Goal: Transaction & Acquisition: Purchase product/service

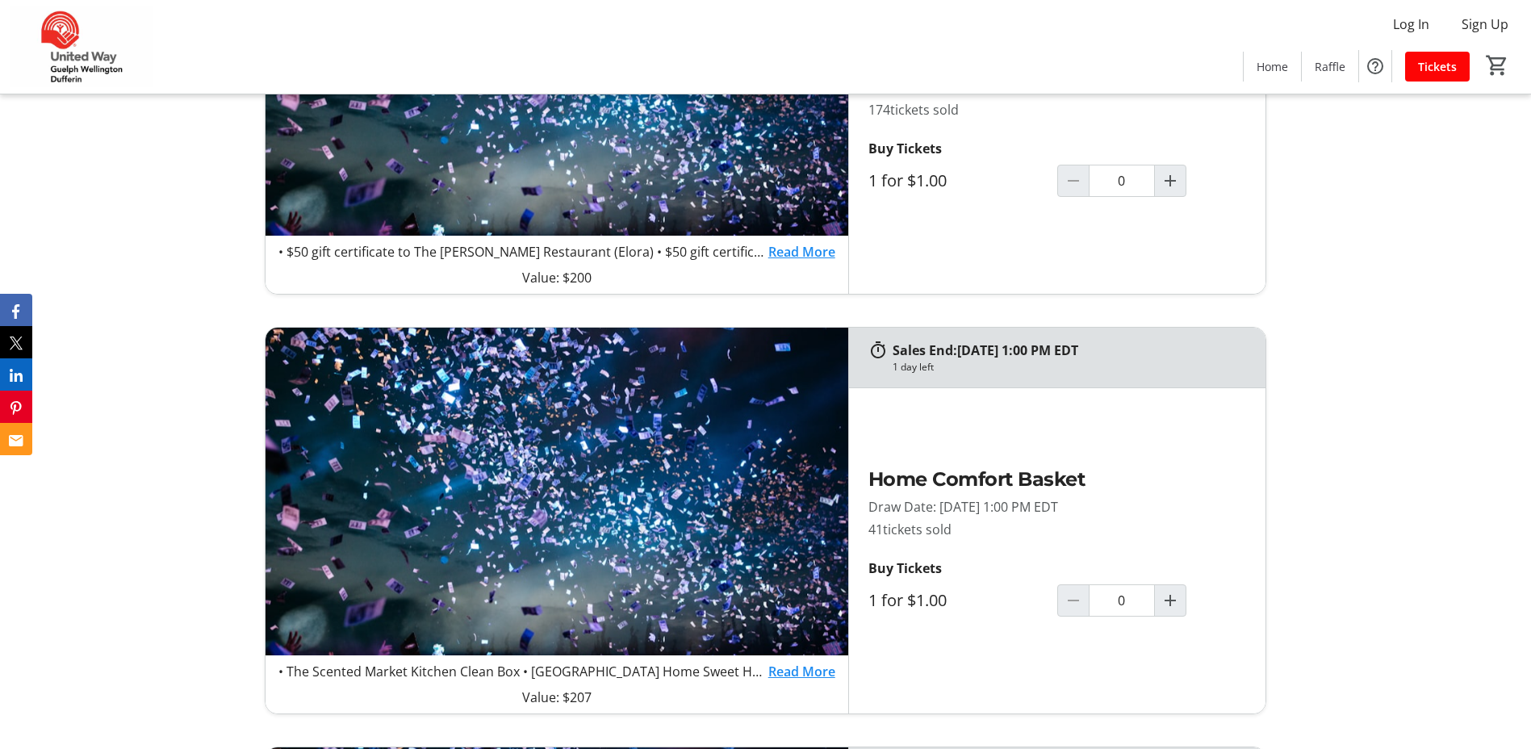
scroll to position [1210, 0]
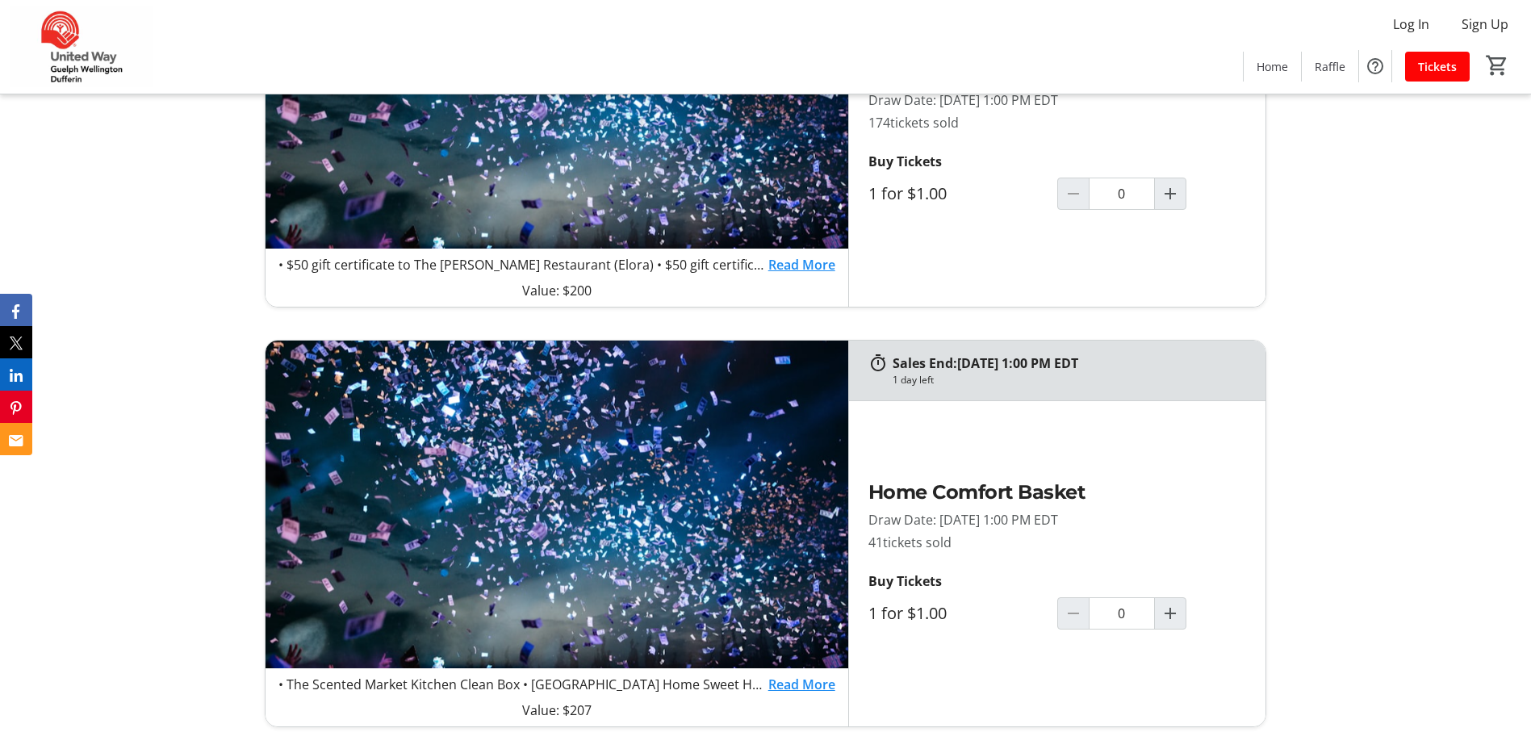
click at [775, 261] on link "Read More" at bounding box center [801, 264] width 67 height 19
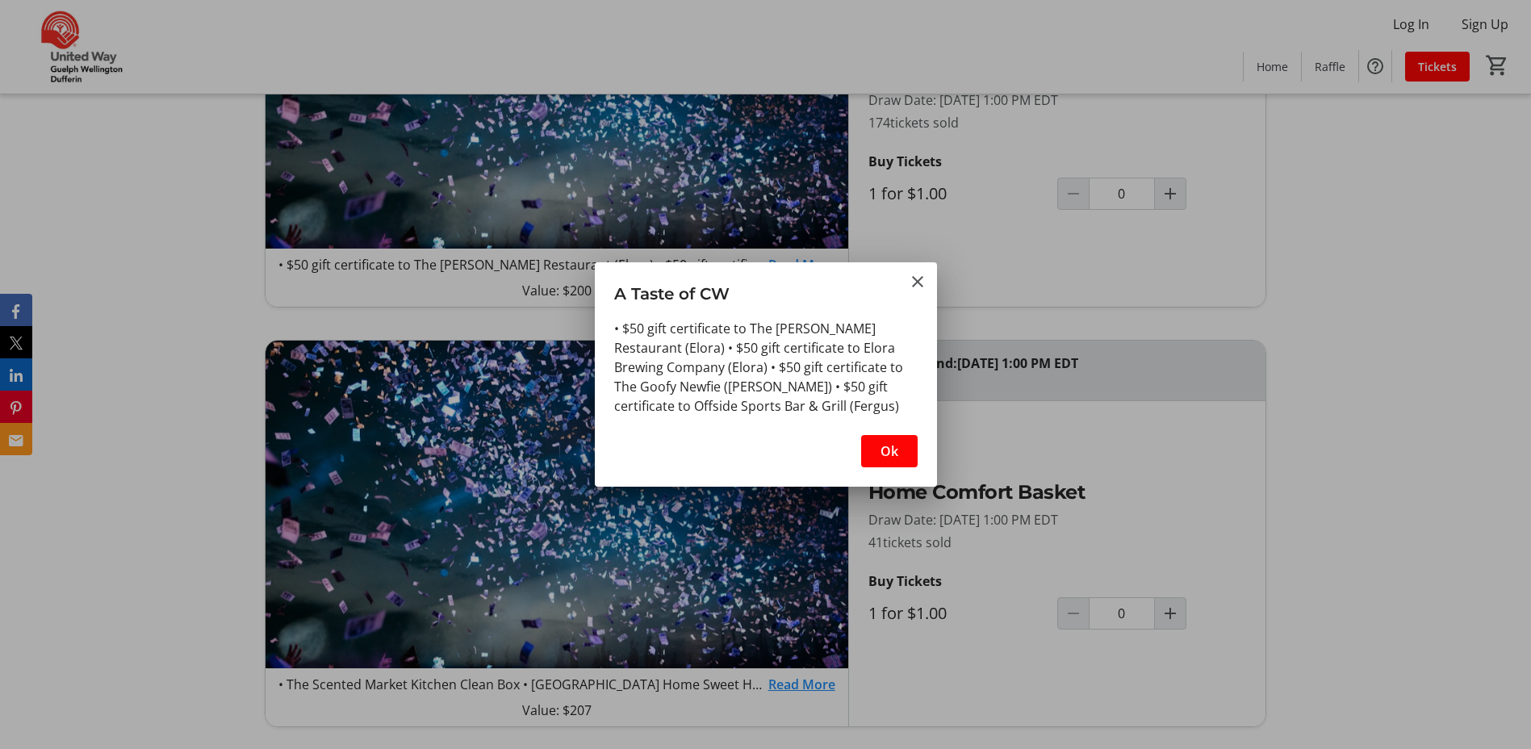
scroll to position [0, 0]
click at [913, 285] on mat-icon "Close" at bounding box center [917, 281] width 19 height 19
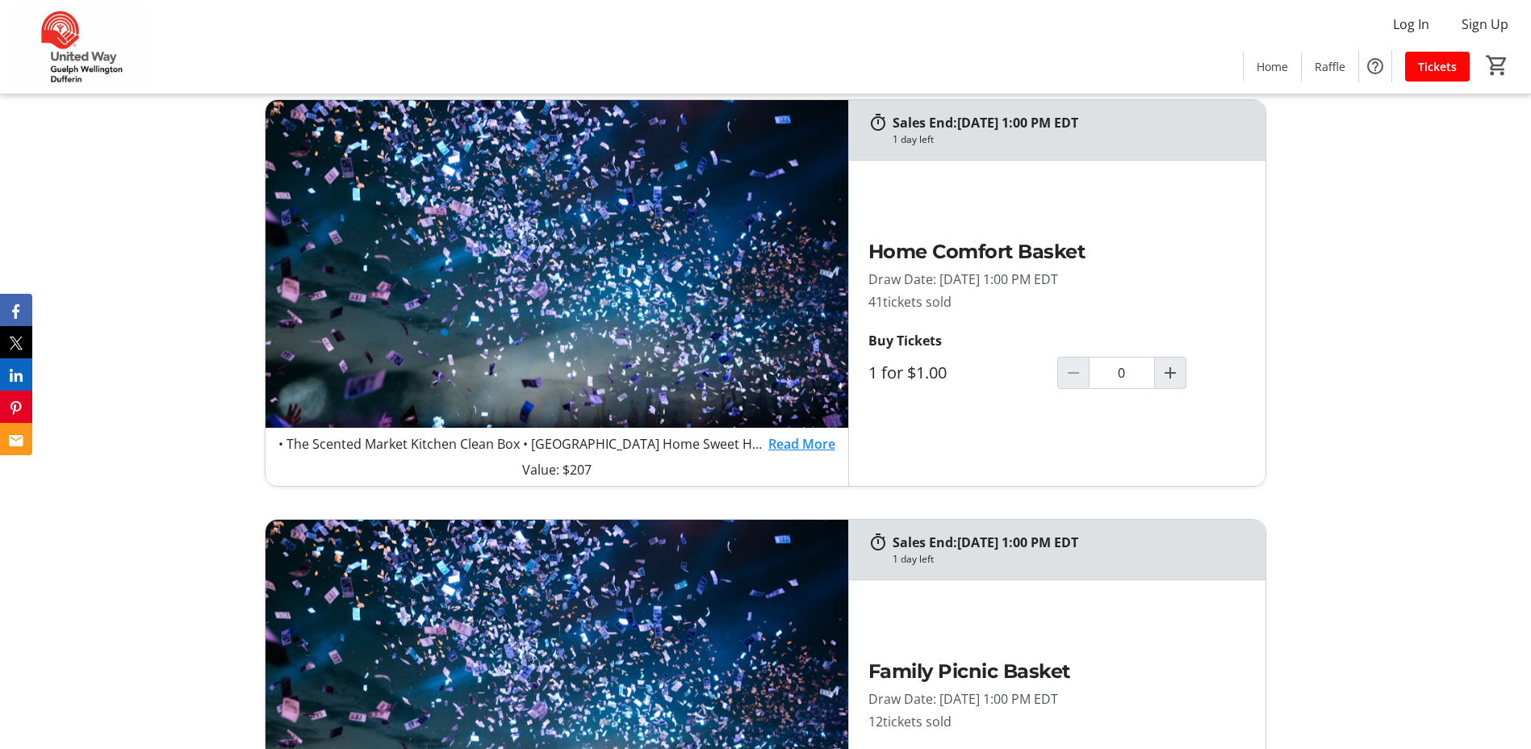
scroll to position [1452, 0]
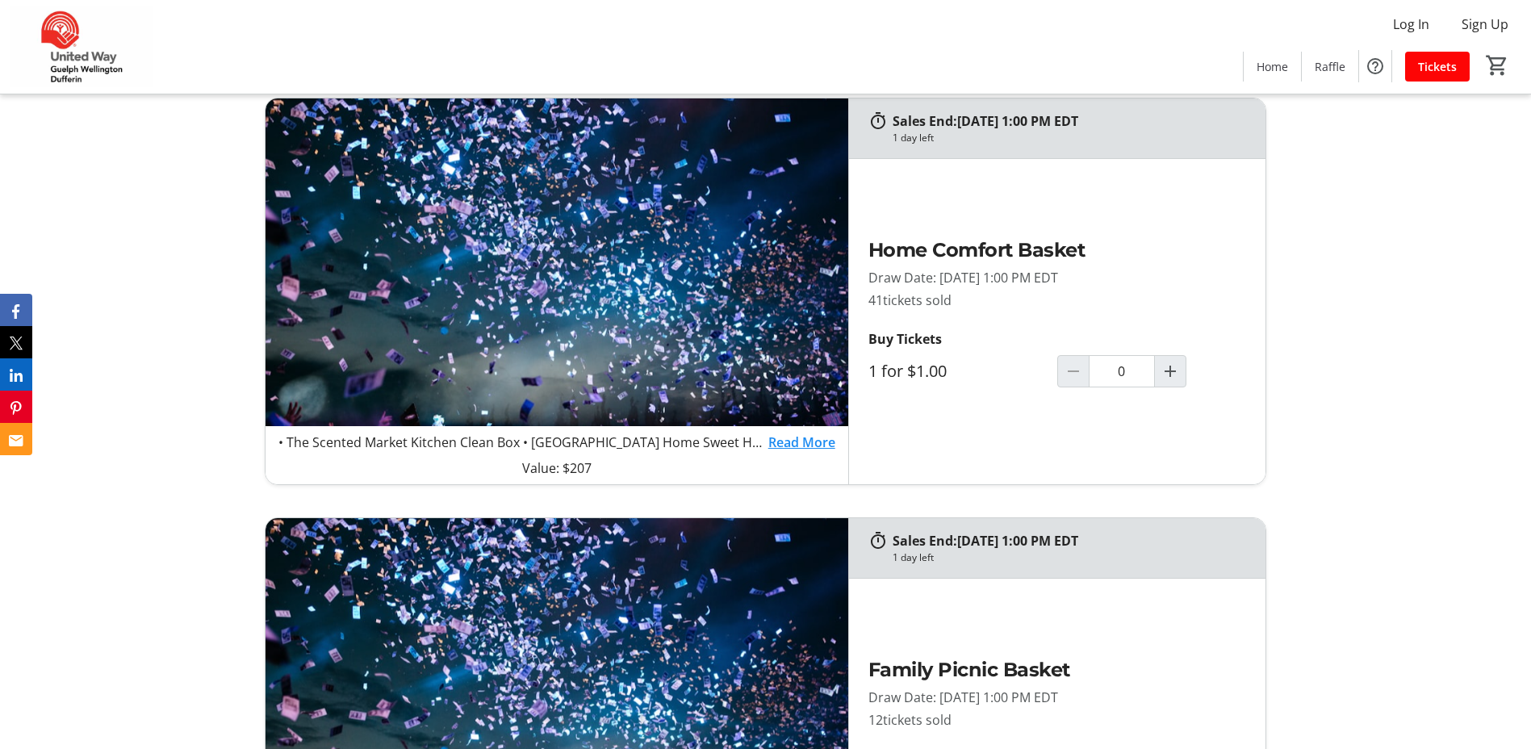
click at [782, 437] on link "Read More" at bounding box center [801, 442] width 67 height 19
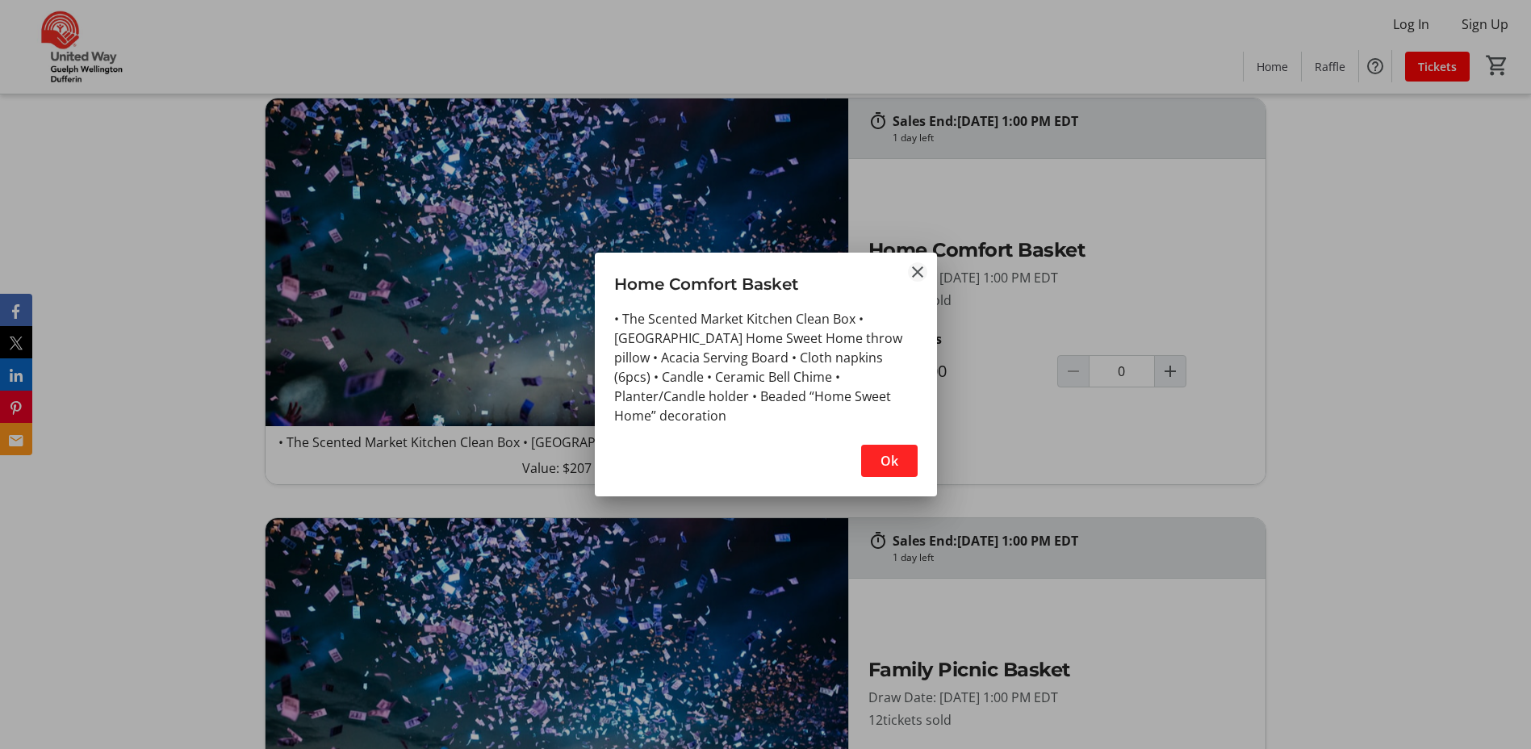
click at [909, 274] on mat-icon "Close" at bounding box center [917, 271] width 19 height 19
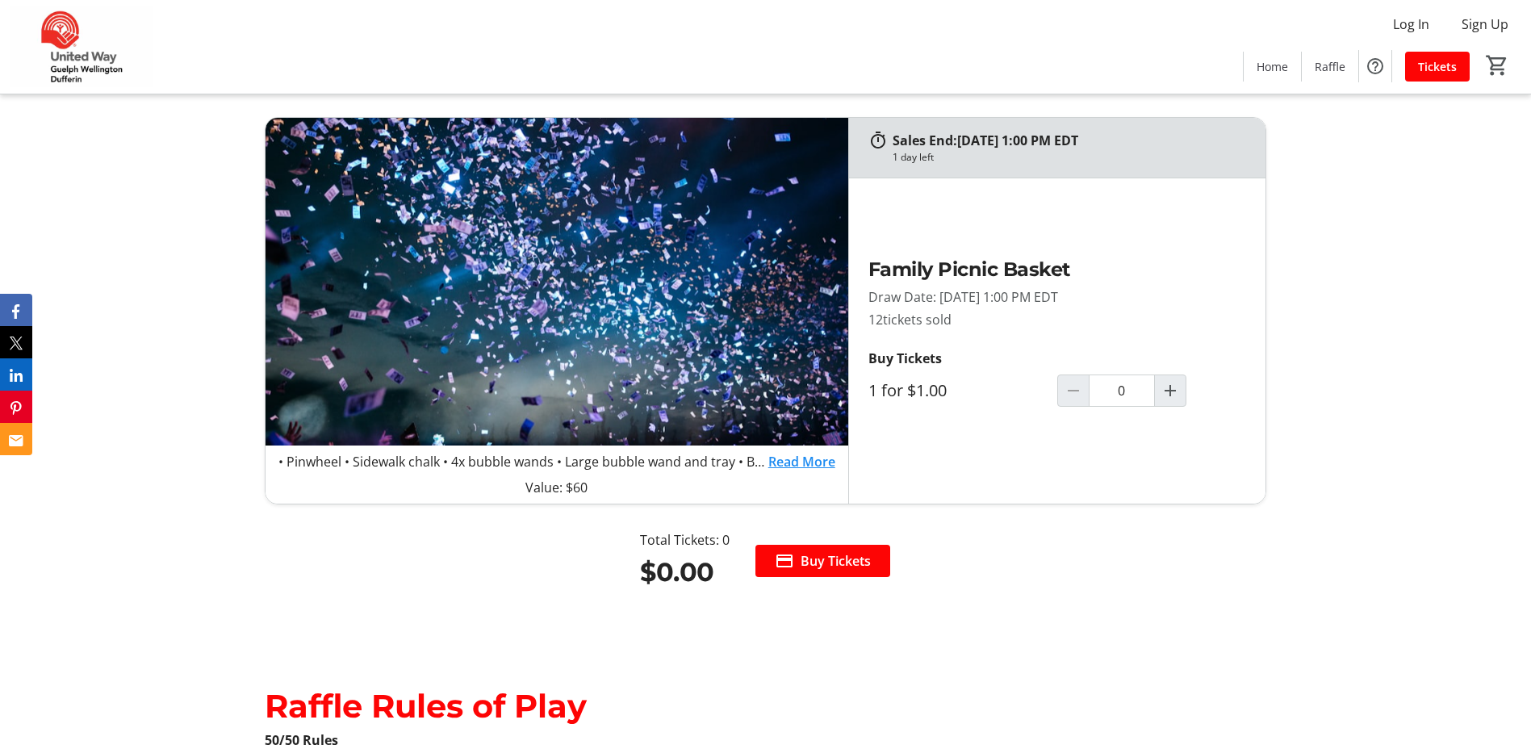
scroll to position [1856, 0]
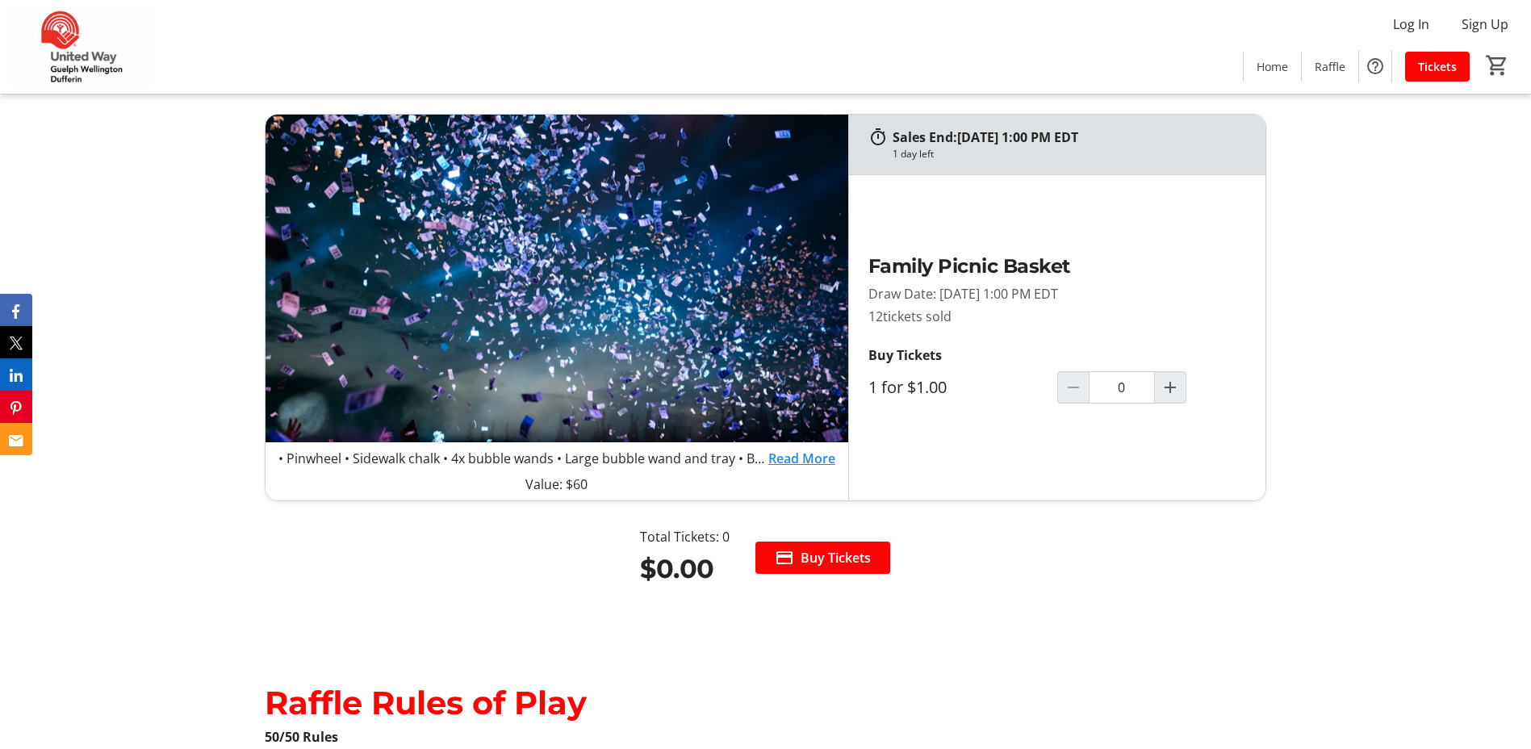
click at [776, 459] on link "Read More" at bounding box center [801, 458] width 67 height 19
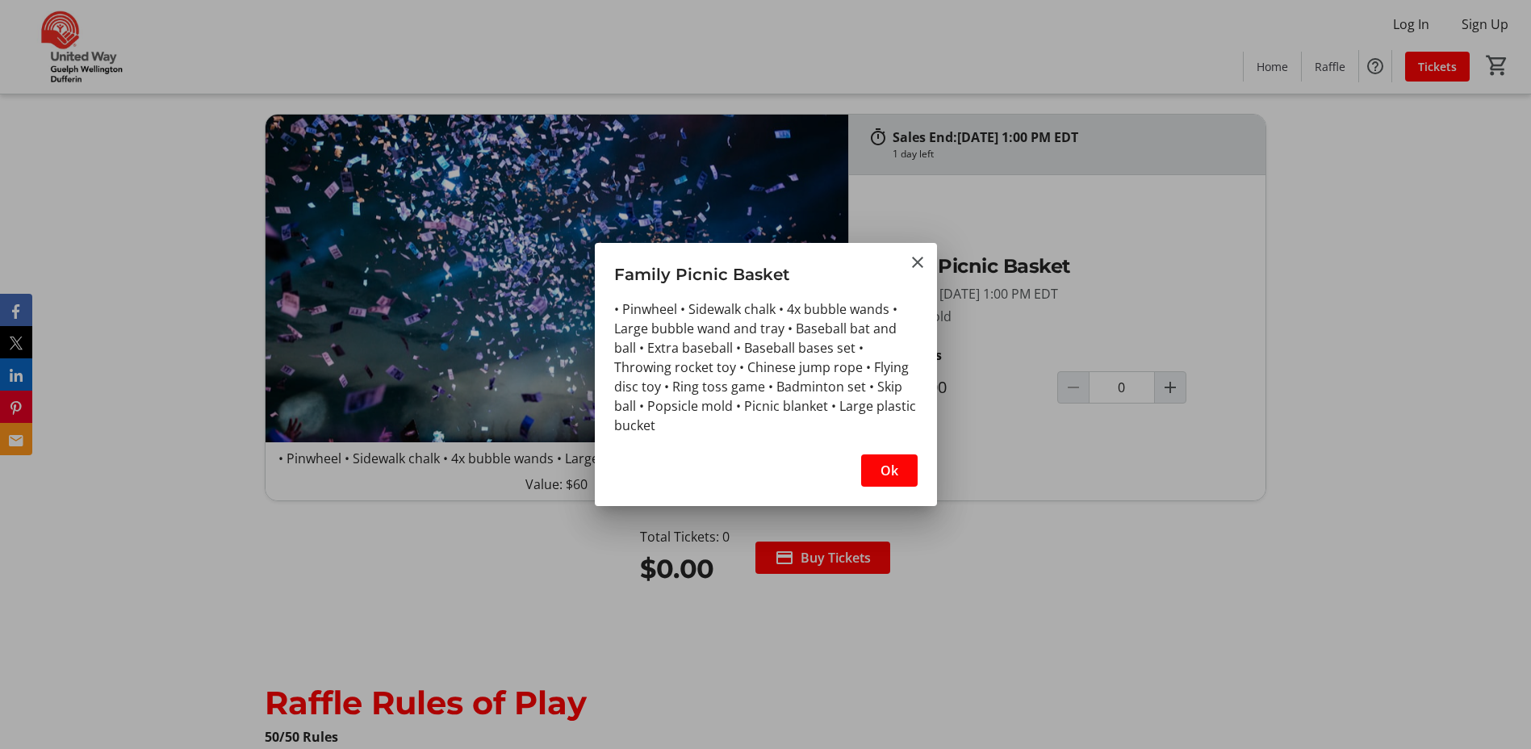
scroll to position [0, 0]
click at [922, 261] on mat-icon "Close" at bounding box center [917, 262] width 19 height 19
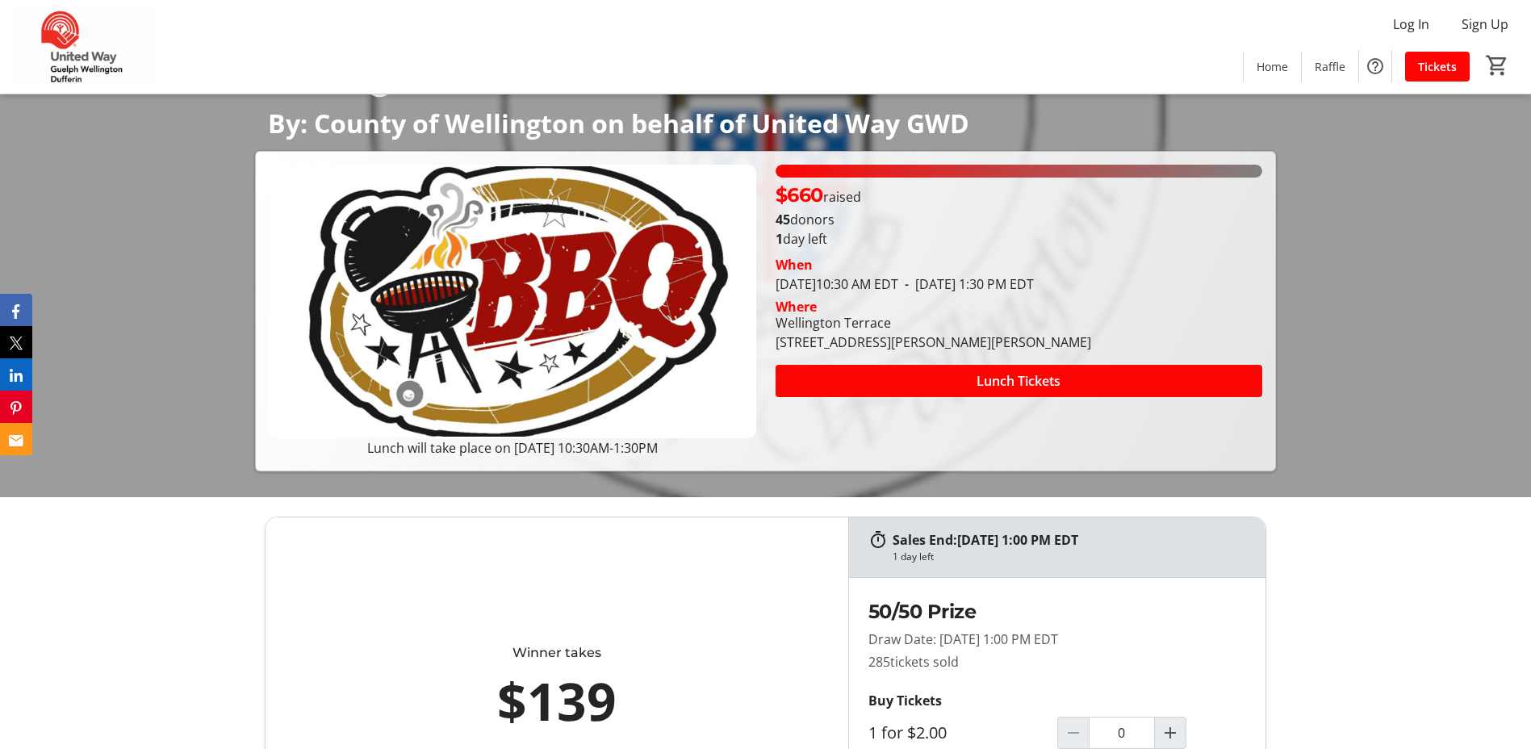
scroll to position [242, 0]
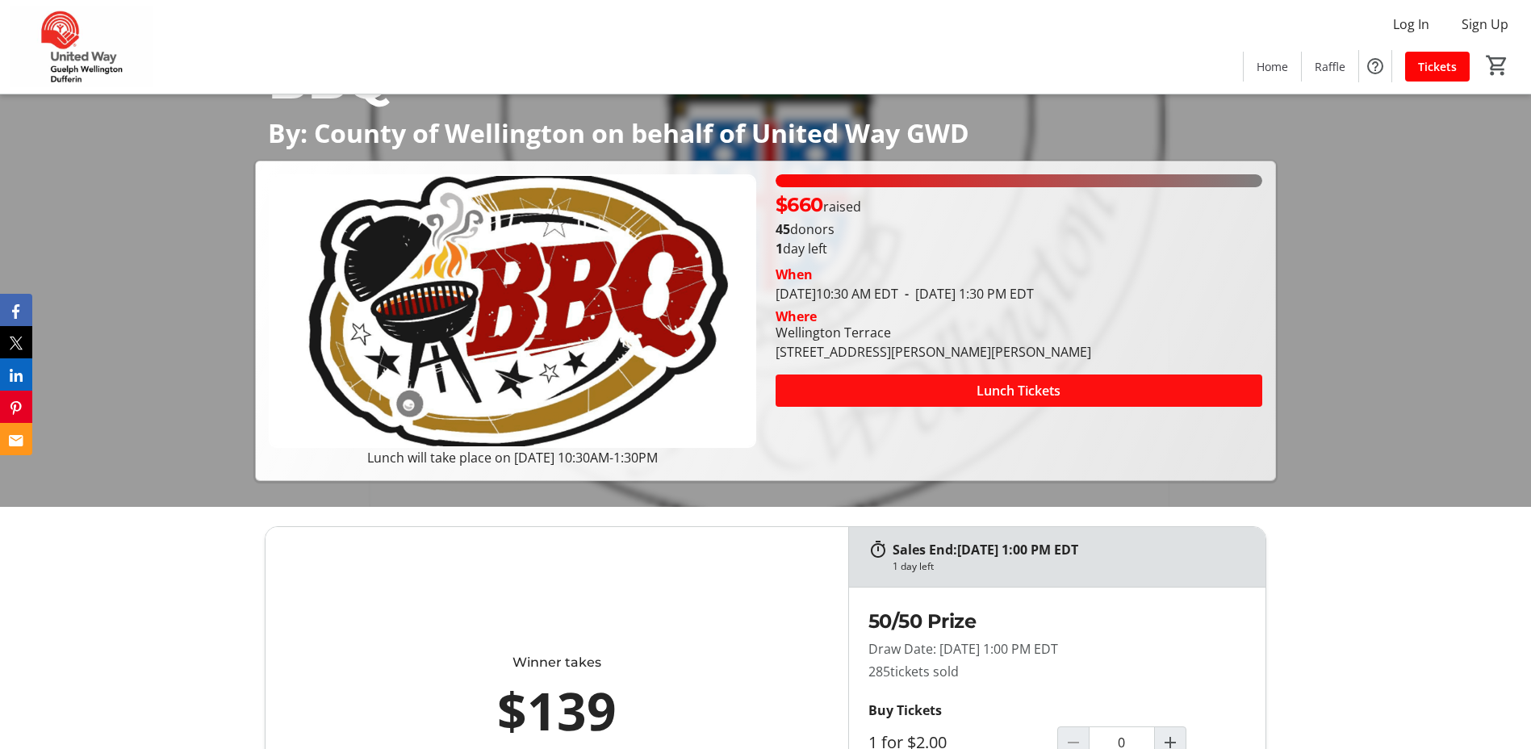
click at [998, 388] on span "Lunch Tickets" at bounding box center [1018, 390] width 84 height 19
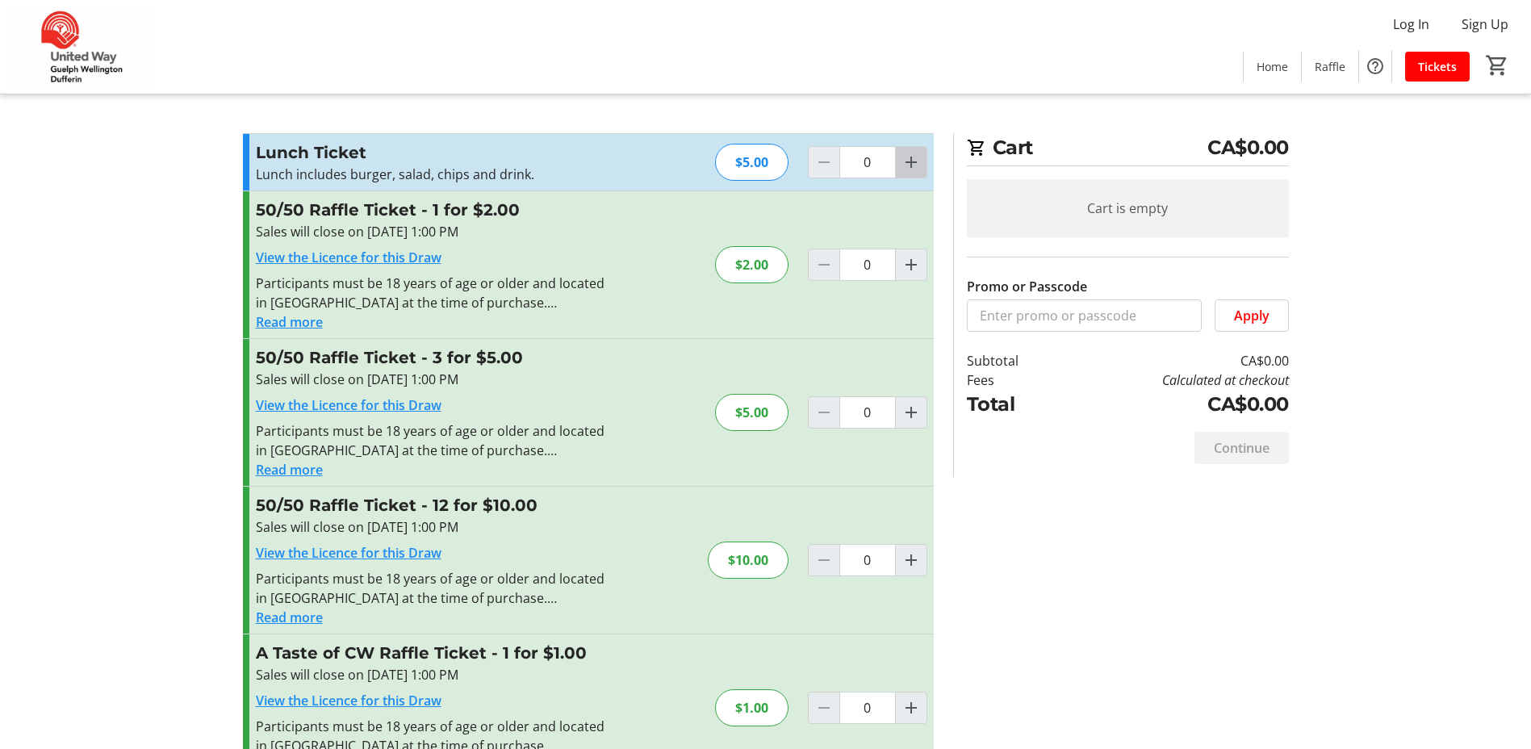
click at [910, 165] on mat-icon "Increment by one" at bounding box center [910, 162] width 19 height 19
type input "1"
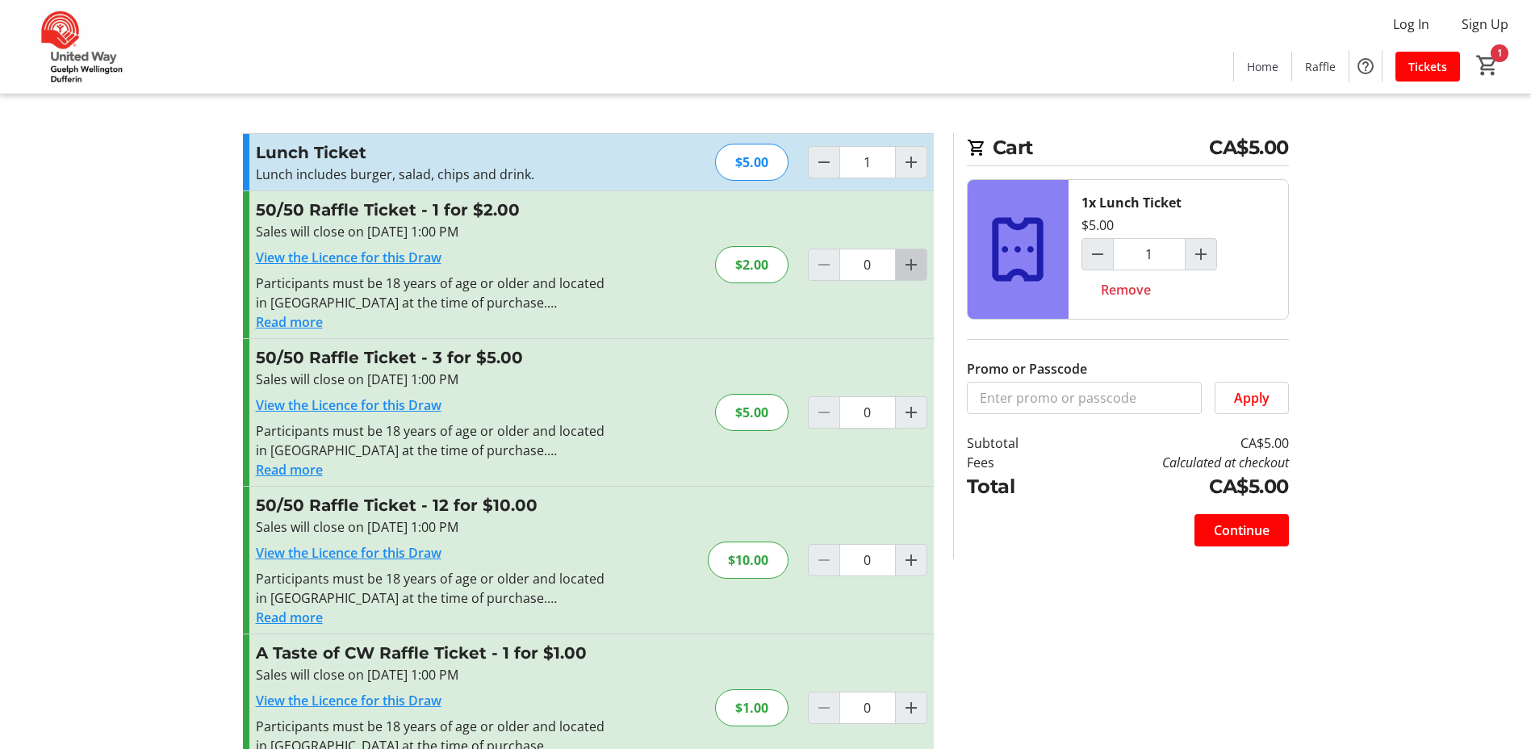
click at [911, 270] on mat-icon "Increment by one" at bounding box center [910, 264] width 19 height 19
type input "2"
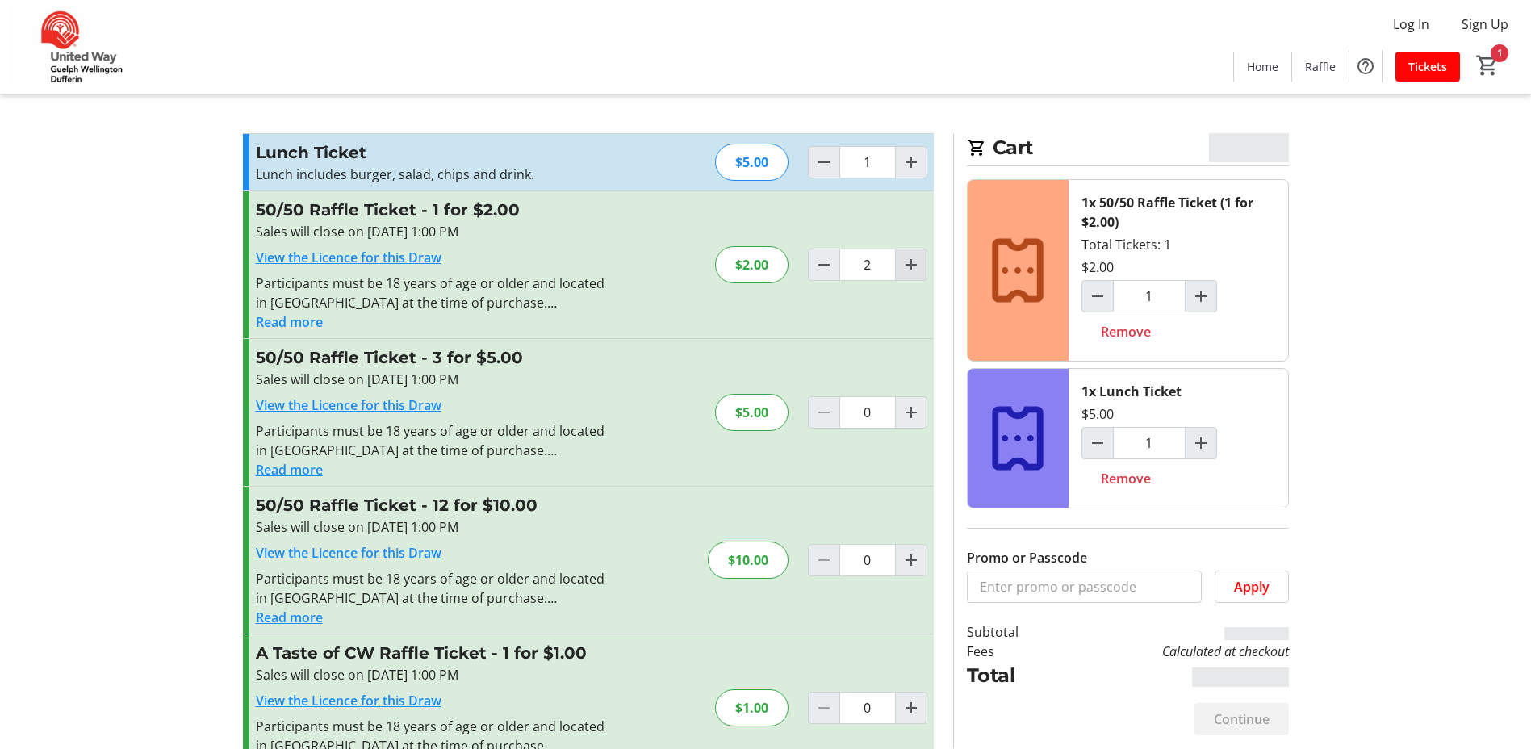
type input "2"
click at [911, 270] on mat-icon "Increment by one" at bounding box center [910, 264] width 19 height 19
type input "3"
click at [911, 270] on mat-icon "Increment by one" at bounding box center [910, 264] width 19 height 19
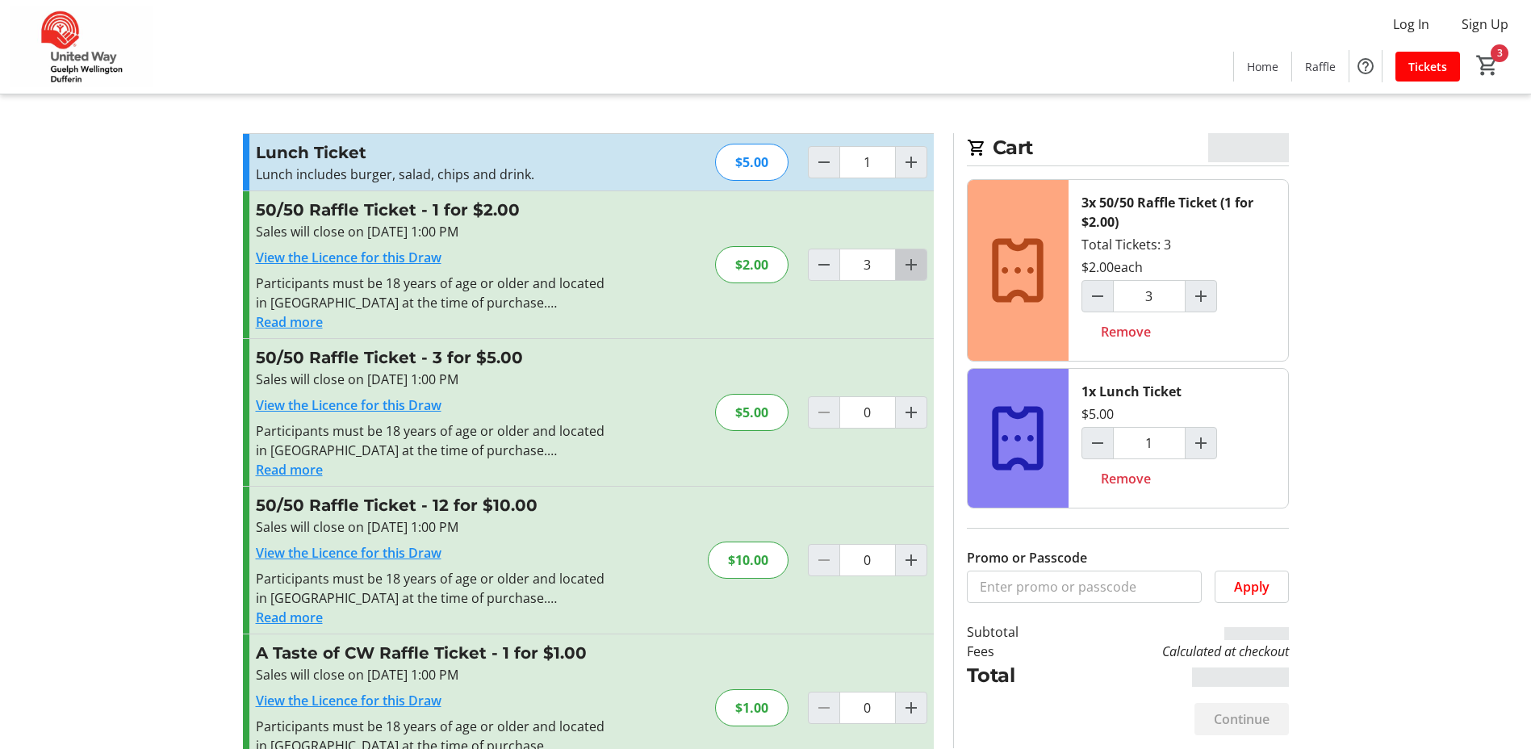
type input "4"
click at [911, 270] on mat-icon "Increment by one" at bounding box center [910, 264] width 19 height 19
type input "5"
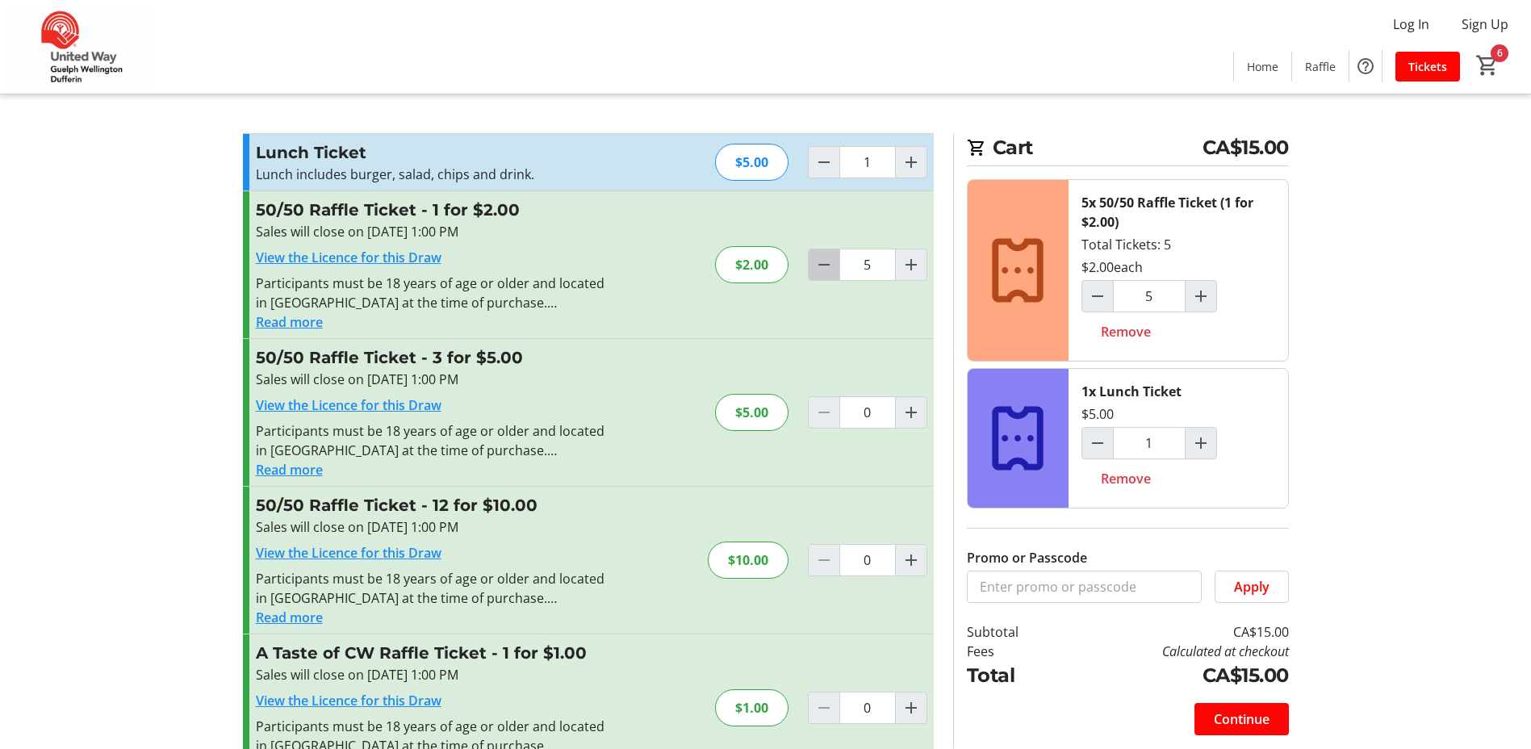
click at [826, 269] on mat-icon "Decrement by one" at bounding box center [823, 264] width 19 height 19
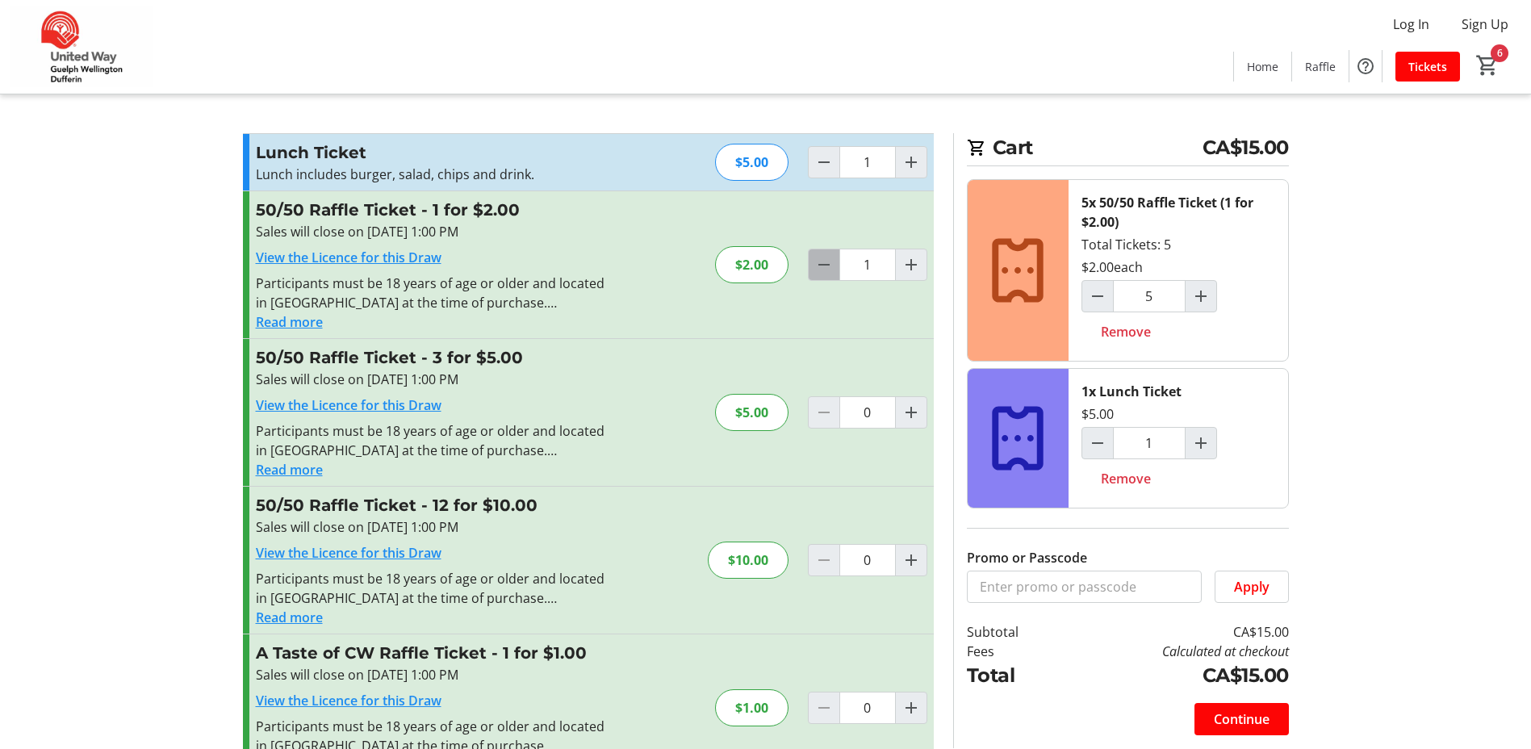
type input "0"
click at [826, 269] on div at bounding box center [824, 265] width 32 height 32
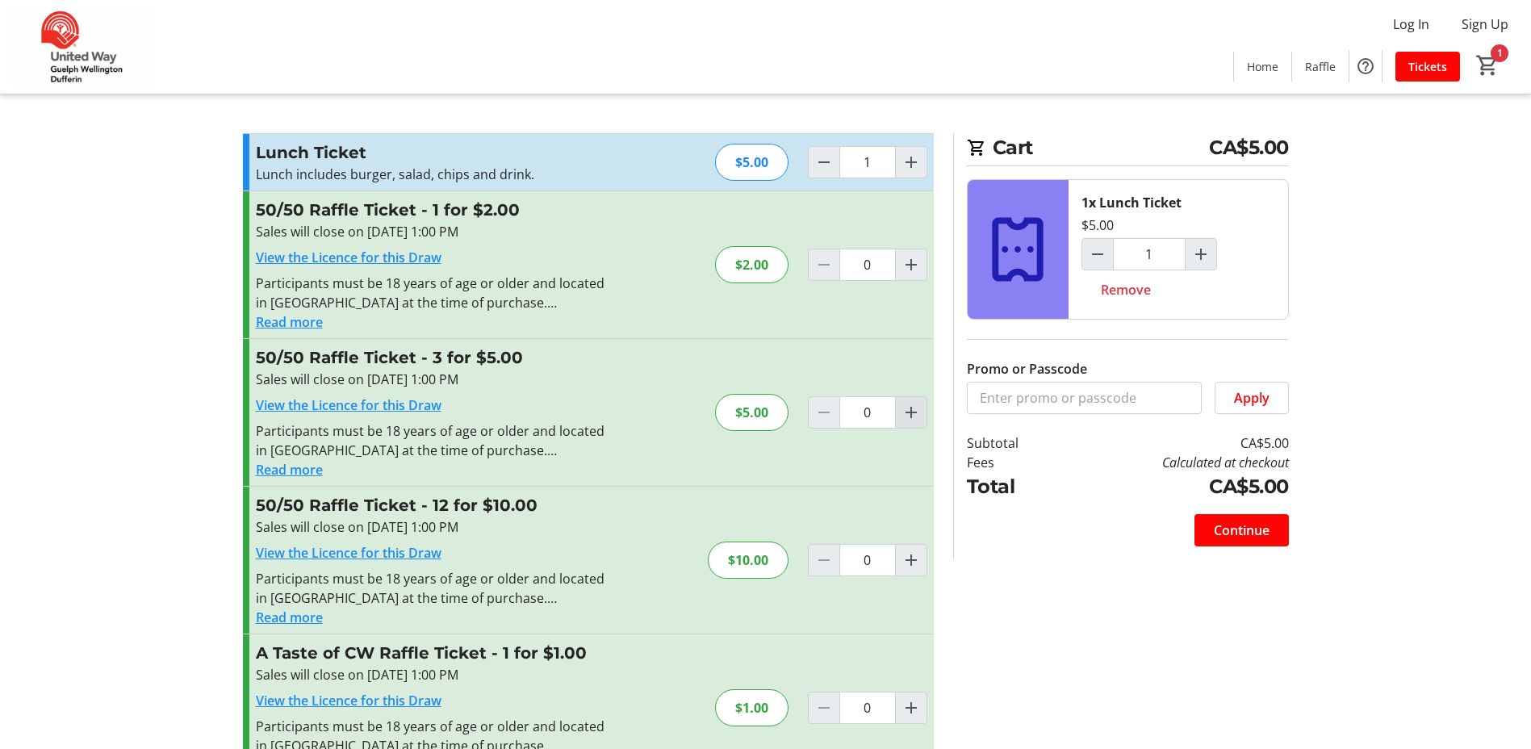
click at [906, 413] on mat-icon "Increment by one" at bounding box center [910, 412] width 19 height 19
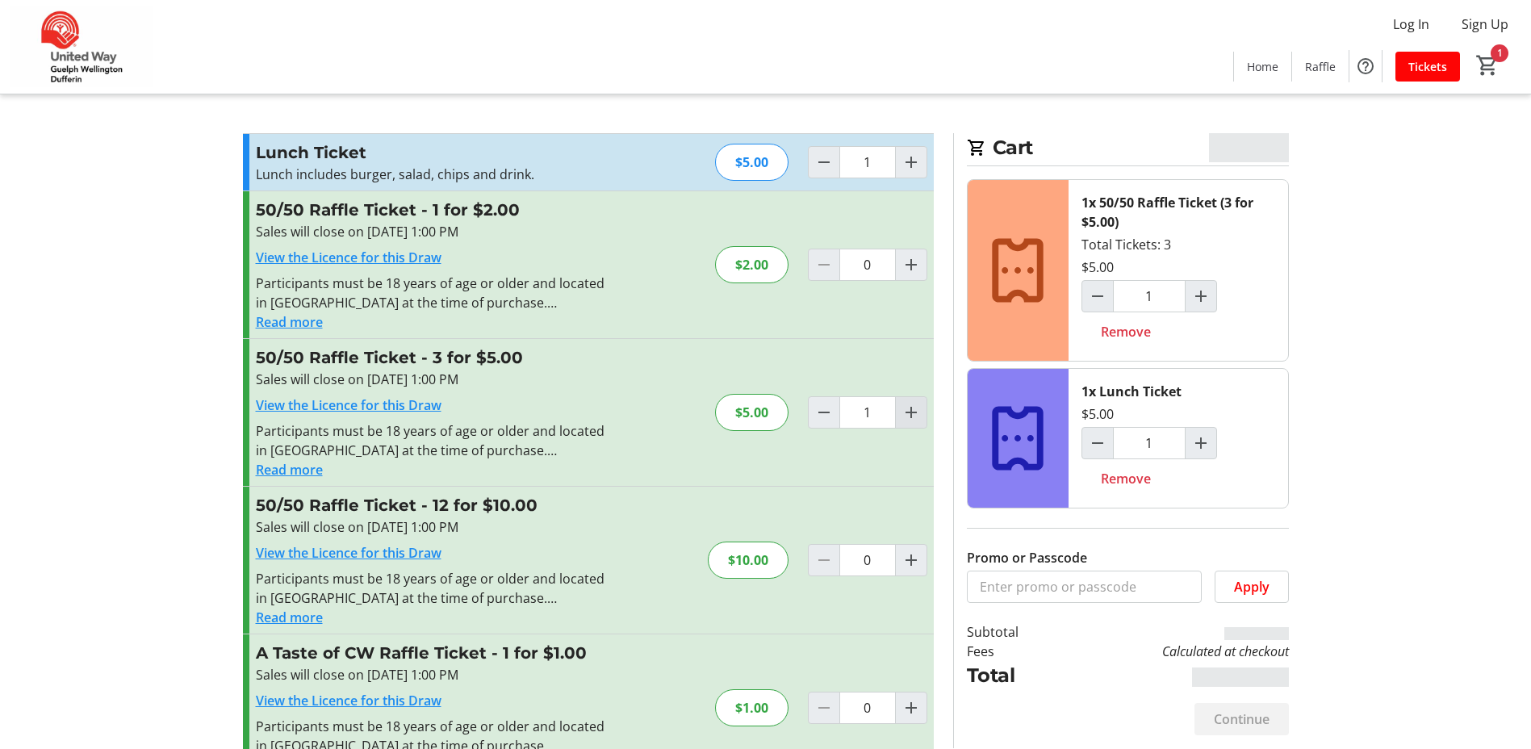
click at [911, 413] on mat-icon "Increment by one" at bounding box center [910, 412] width 19 height 19
type input "2"
click at [813, 412] on span "Decrement by one" at bounding box center [824, 412] width 31 height 31
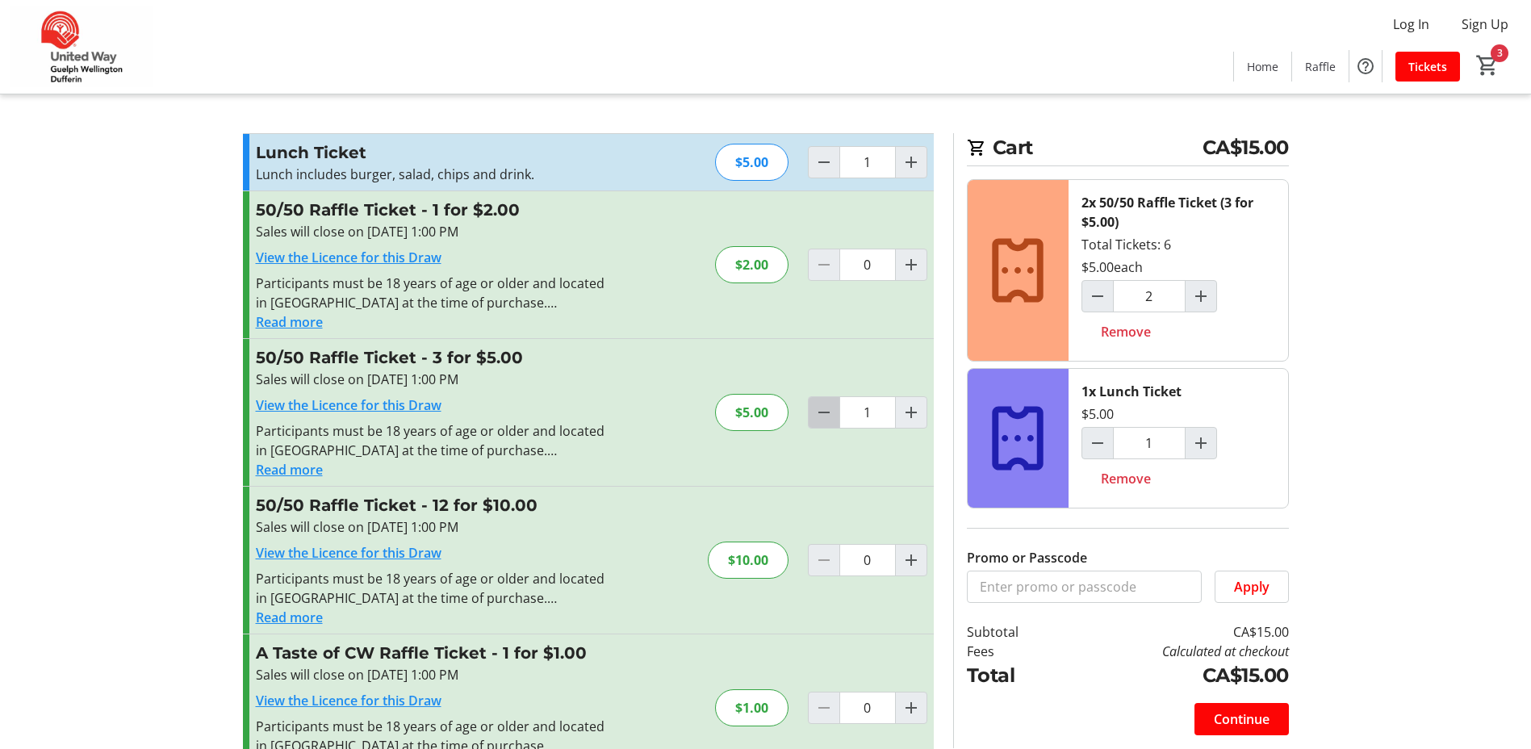
type input "0"
click at [813, 412] on div at bounding box center [824, 412] width 32 height 32
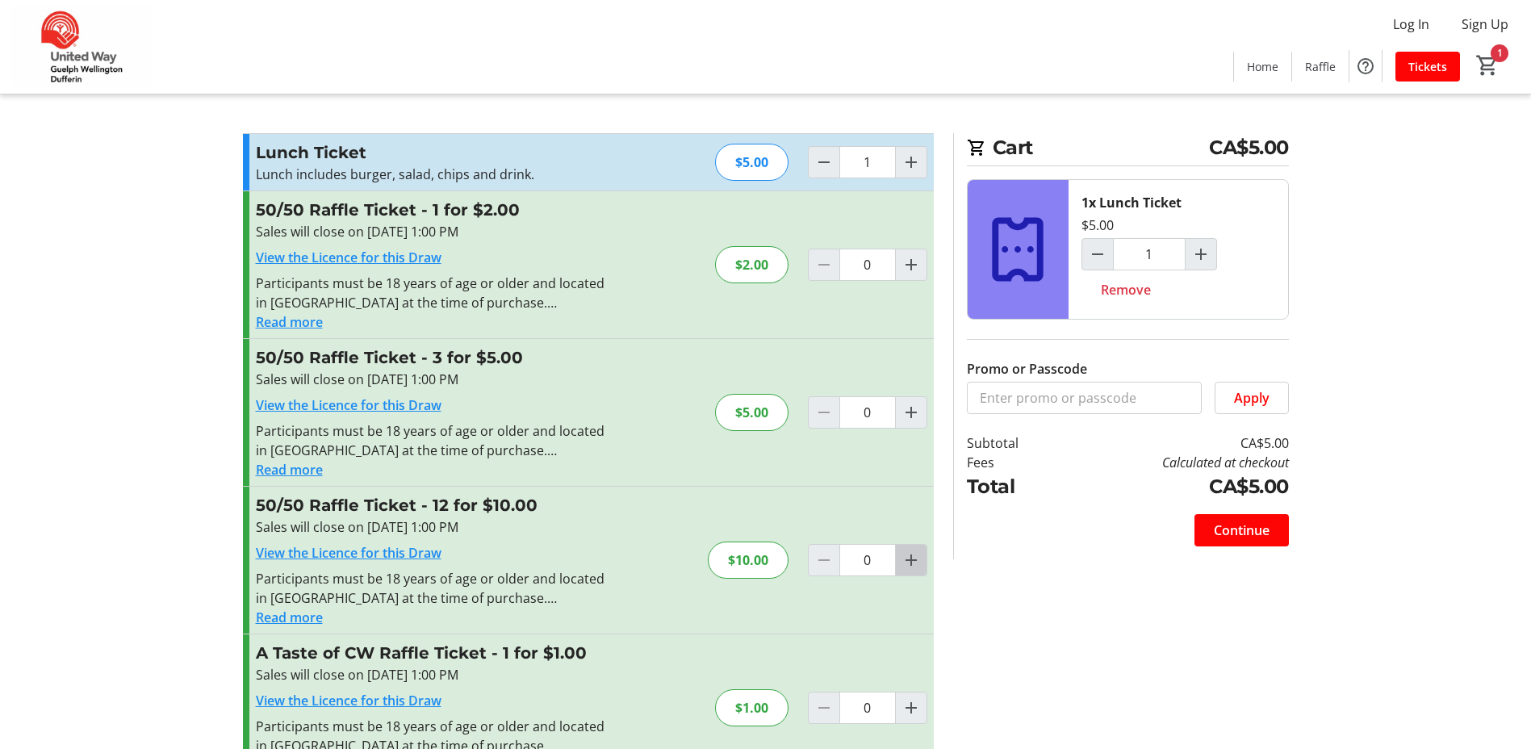
click at [904, 558] on mat-icon "Increment by one" at bounding box center [910, 559] width 19 height 19
type input "1"
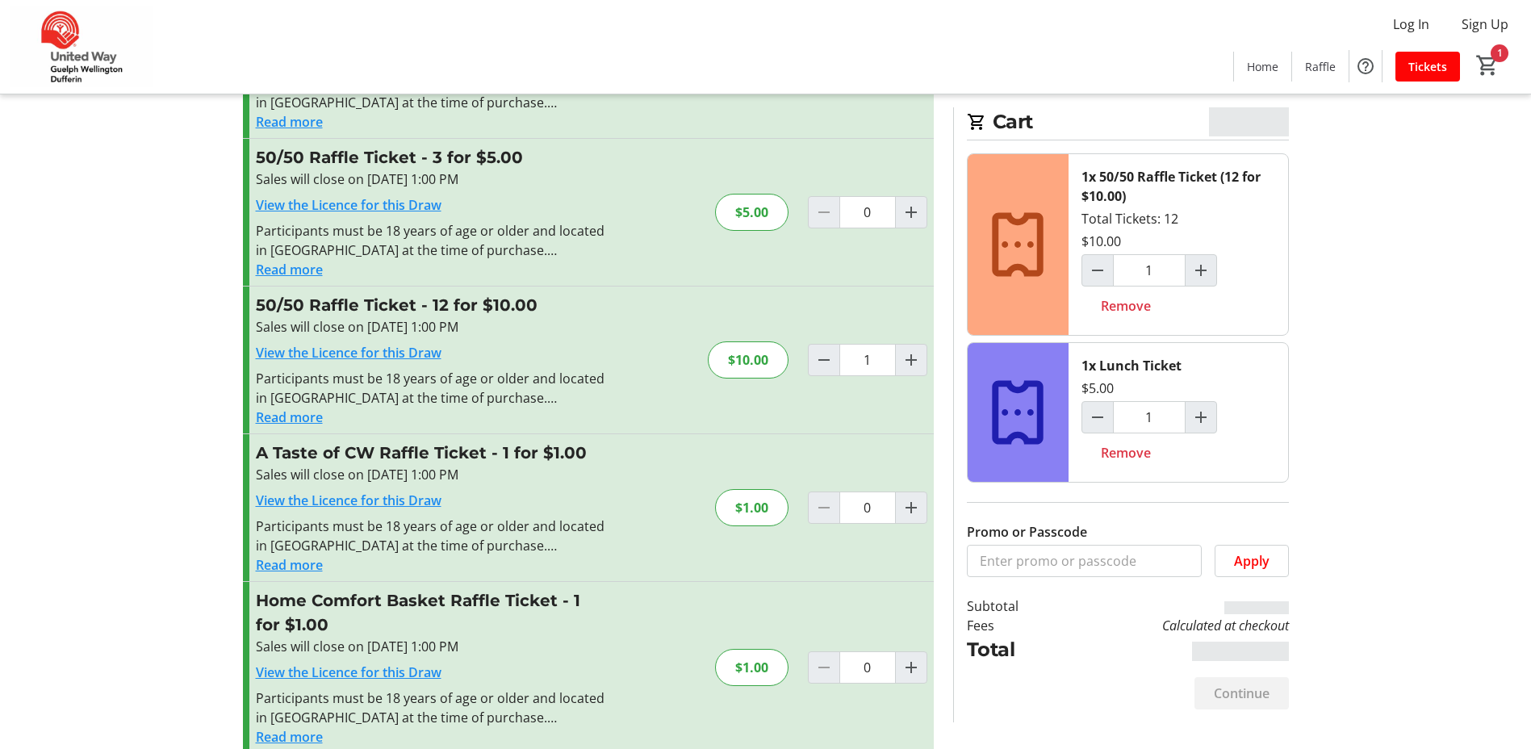
scroll to position [242, 0]
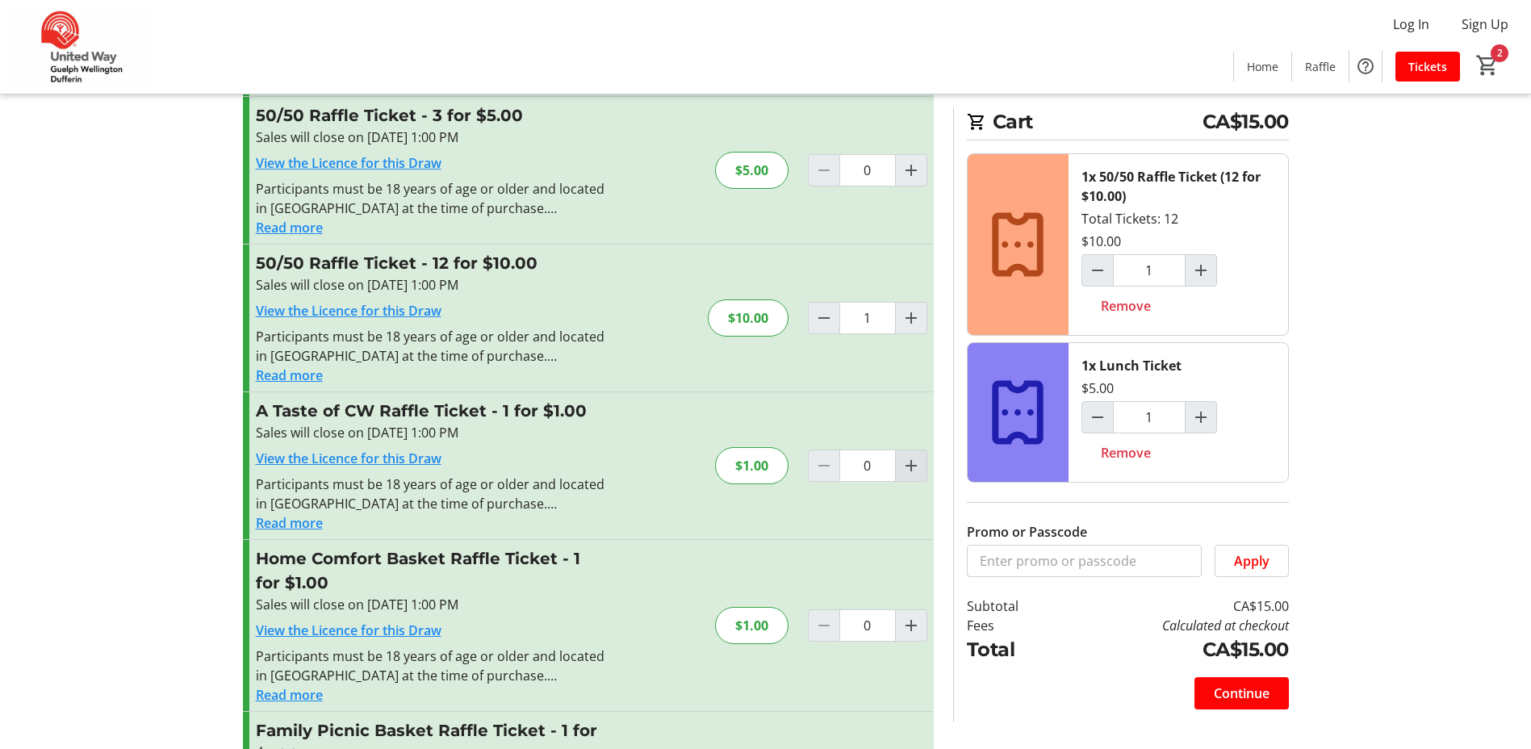
click at [908, 467] on mat-icon "Increment by one" at bounding box center [910, 465] width 19 height 19
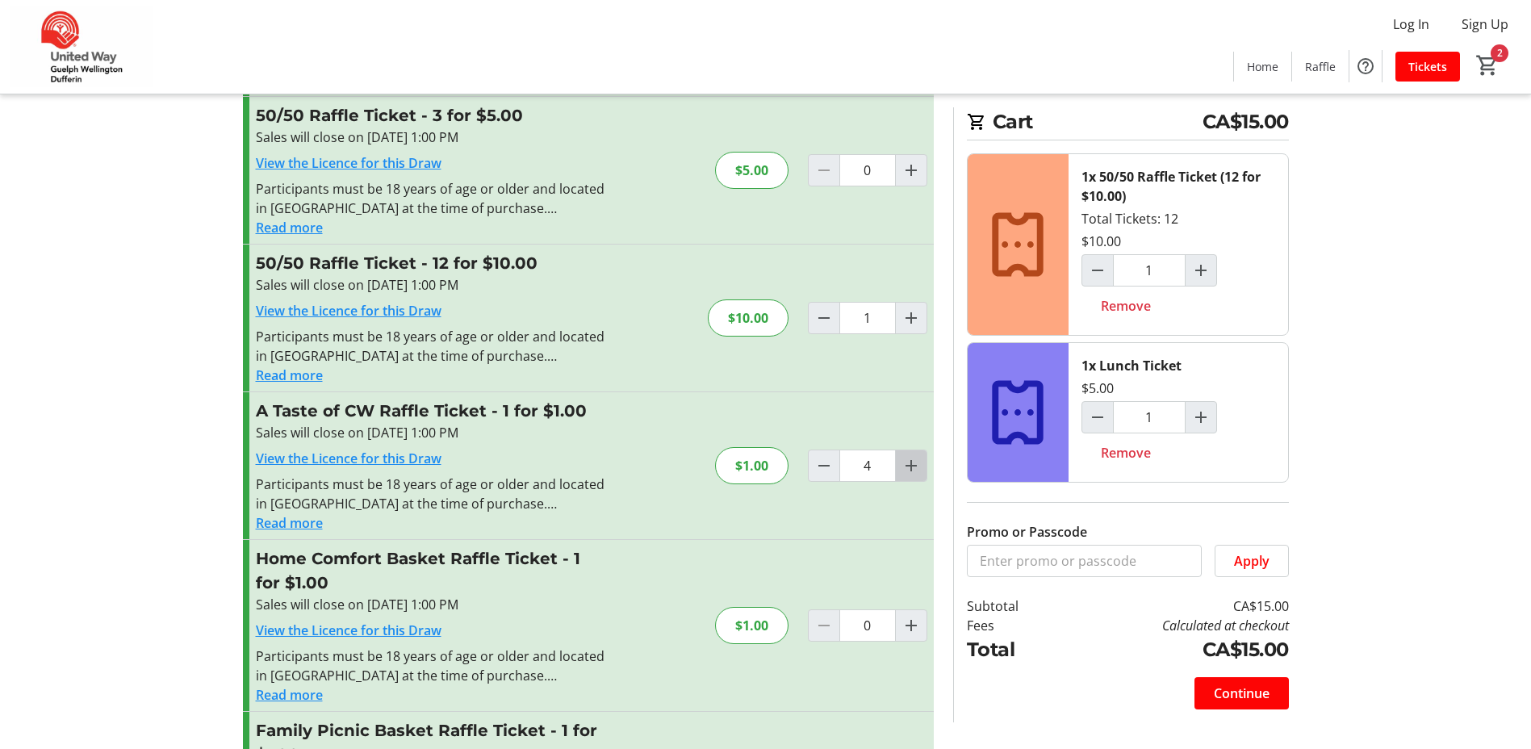
type input "5"
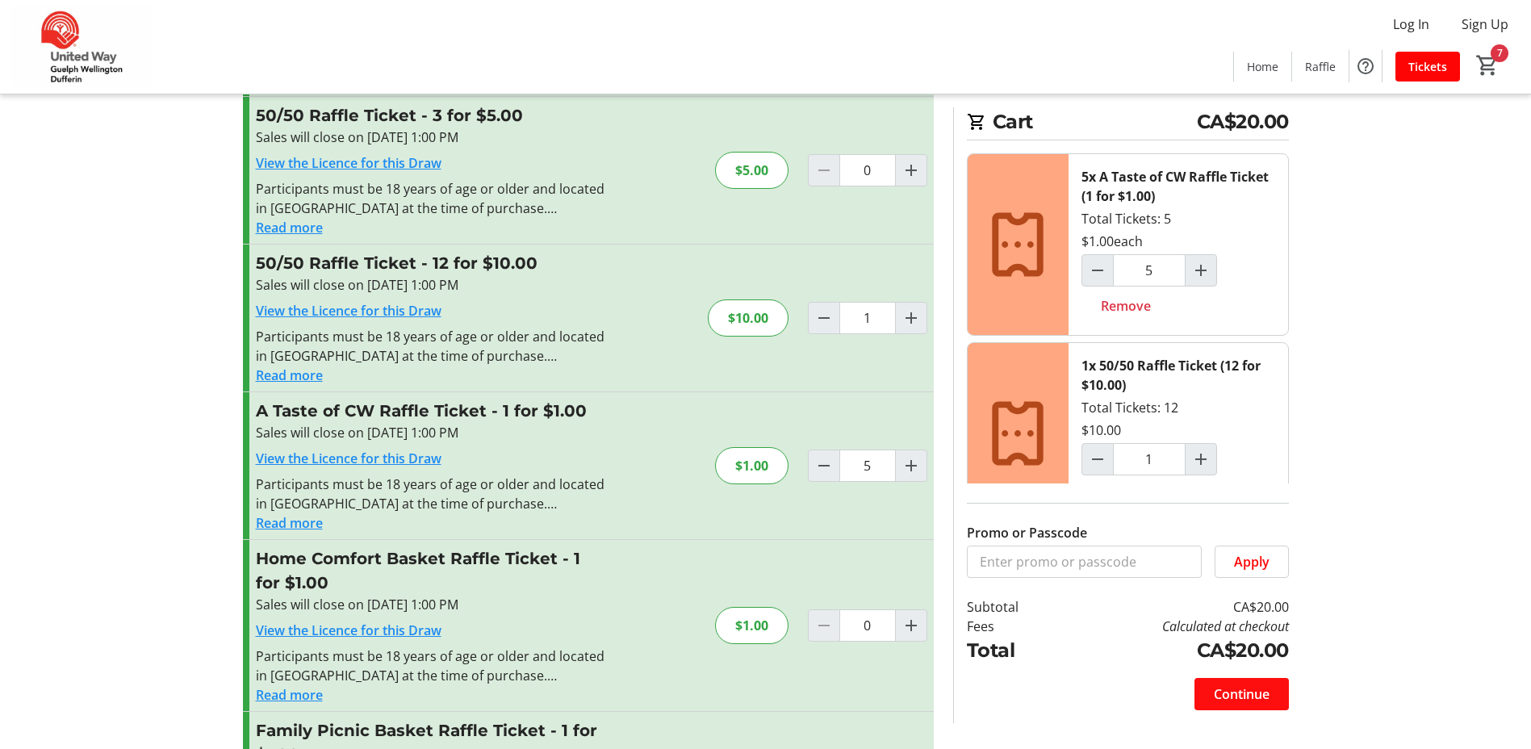
click at [1252, 691] on span "Continue" at bounding box center [1242, 693] width 56 height 19
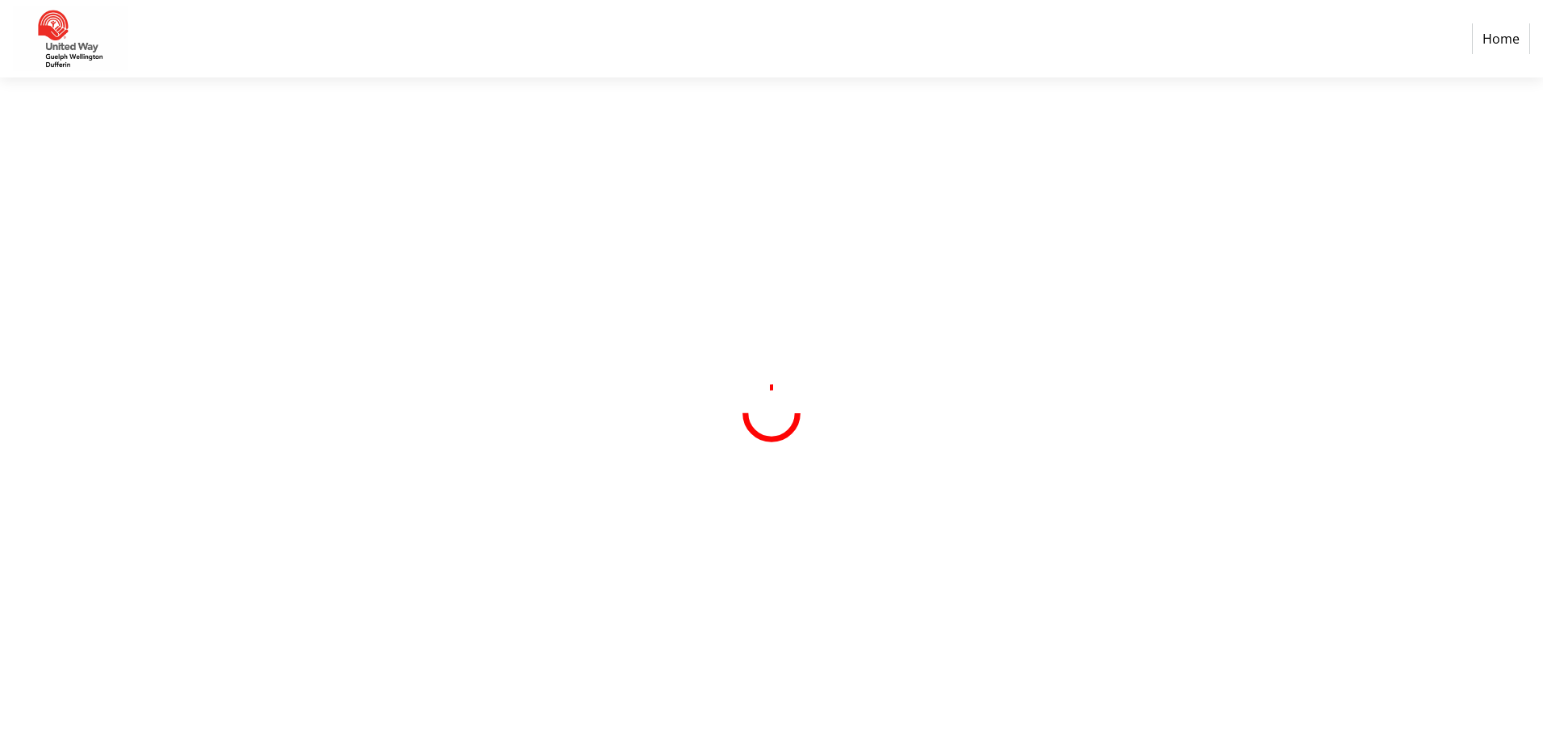
select select "CA"
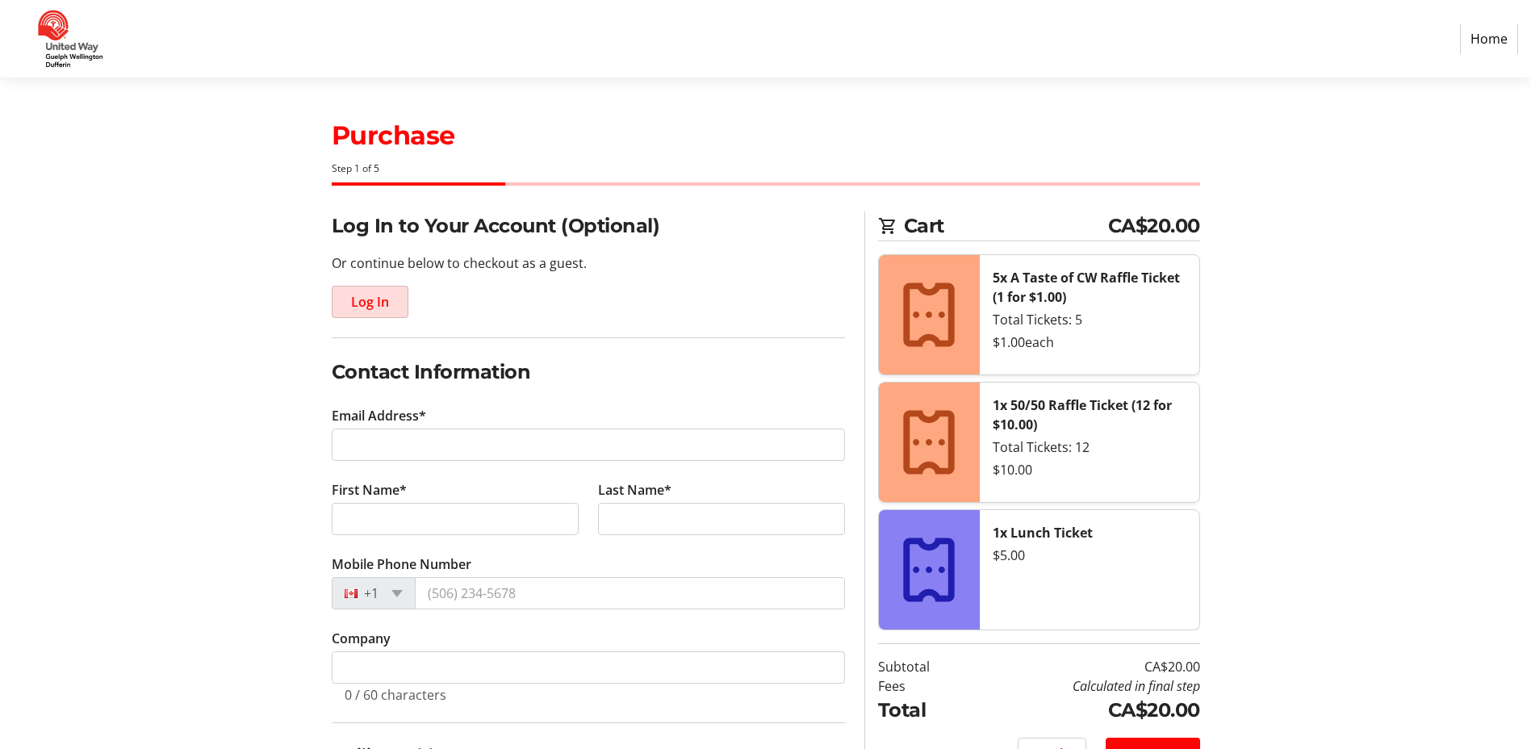
click at [384, 297] on span "Log In" at bounding box center [370, 301] width 38 height 19
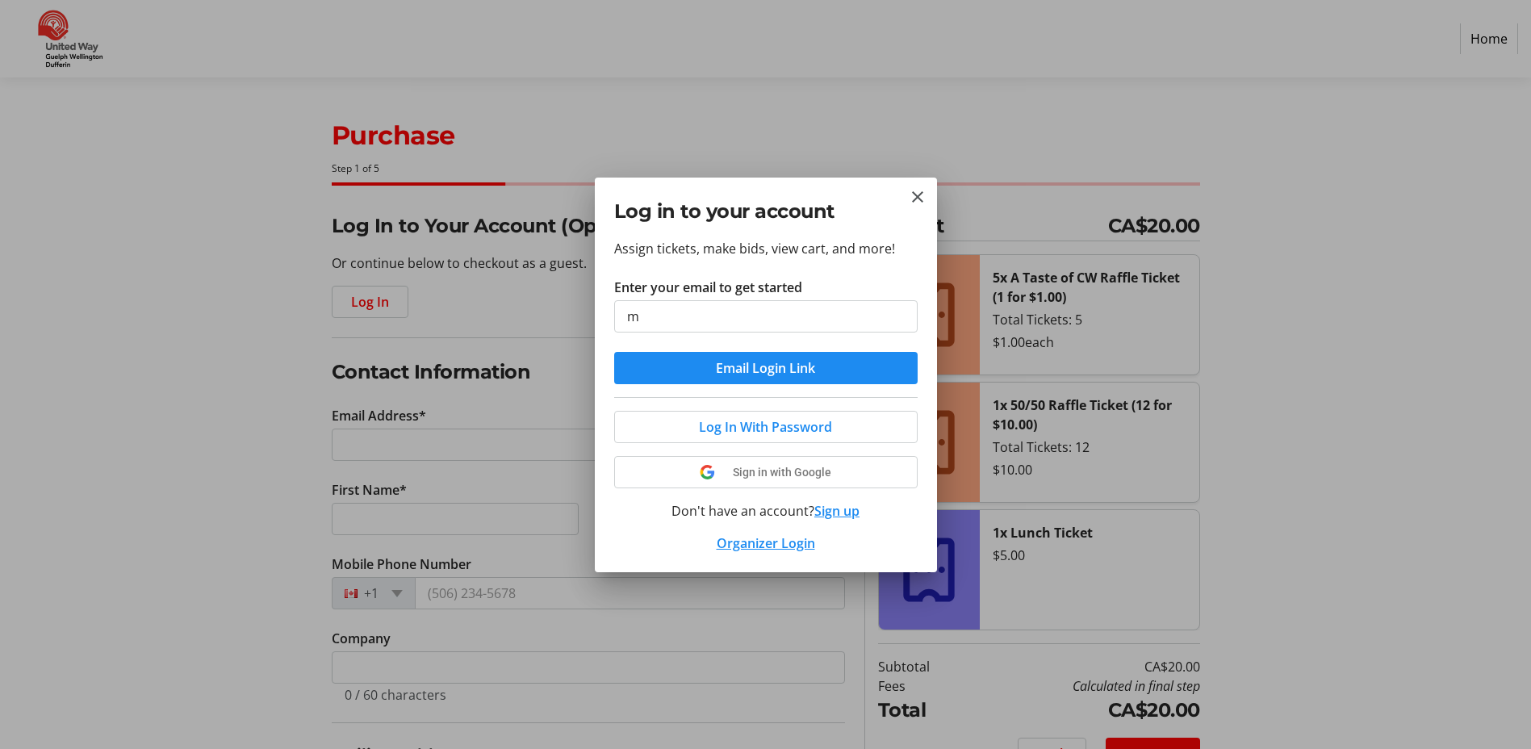
type input "[EMAIL_ADDRESS][DOMAIN_NAME]"
click at [763, 372] on span "Email Login Link" at bounding box center [765, 367] width 99 height 19
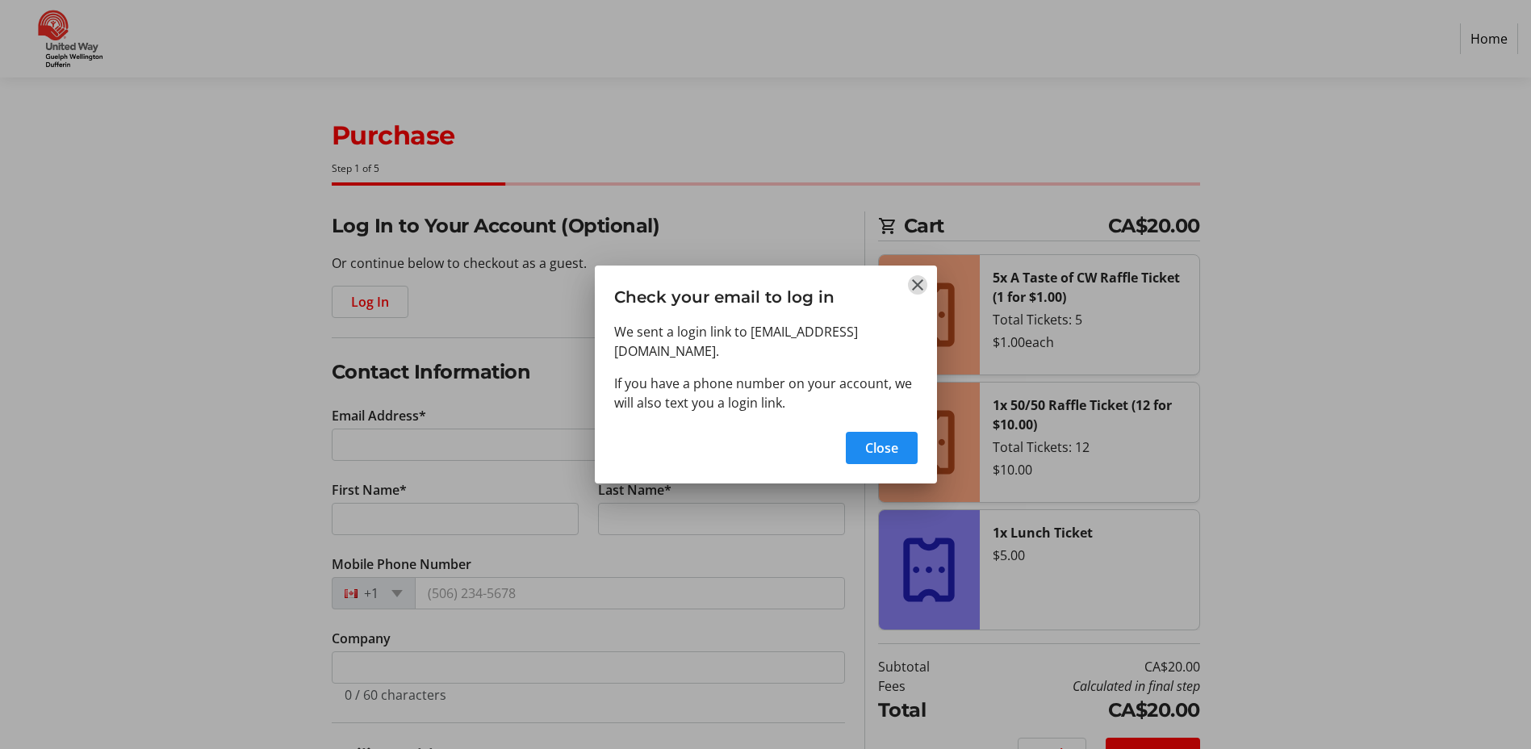
click at [918, 295] on mat-icon "Close" at bounding box center [917, 284] width 19 height 19
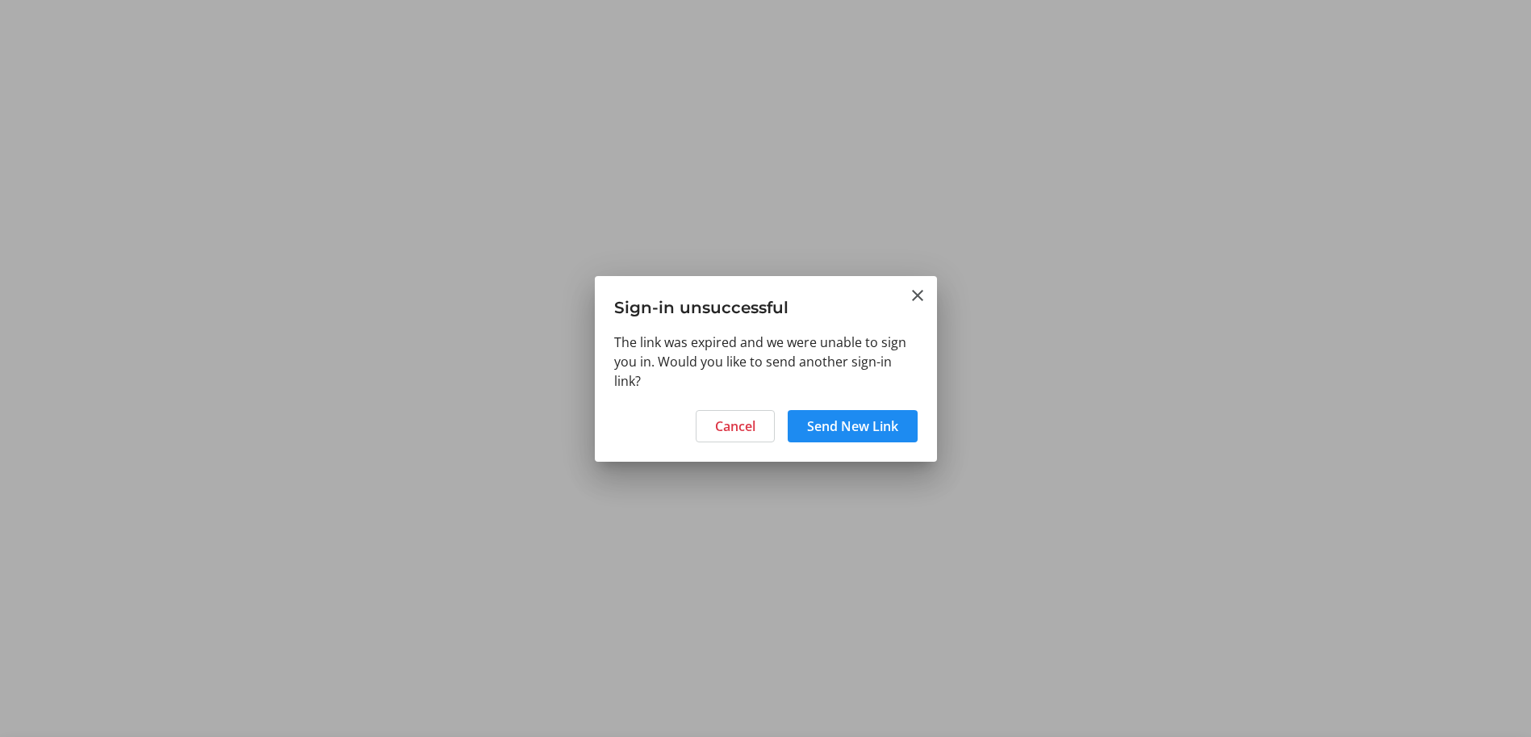
select select "CA"
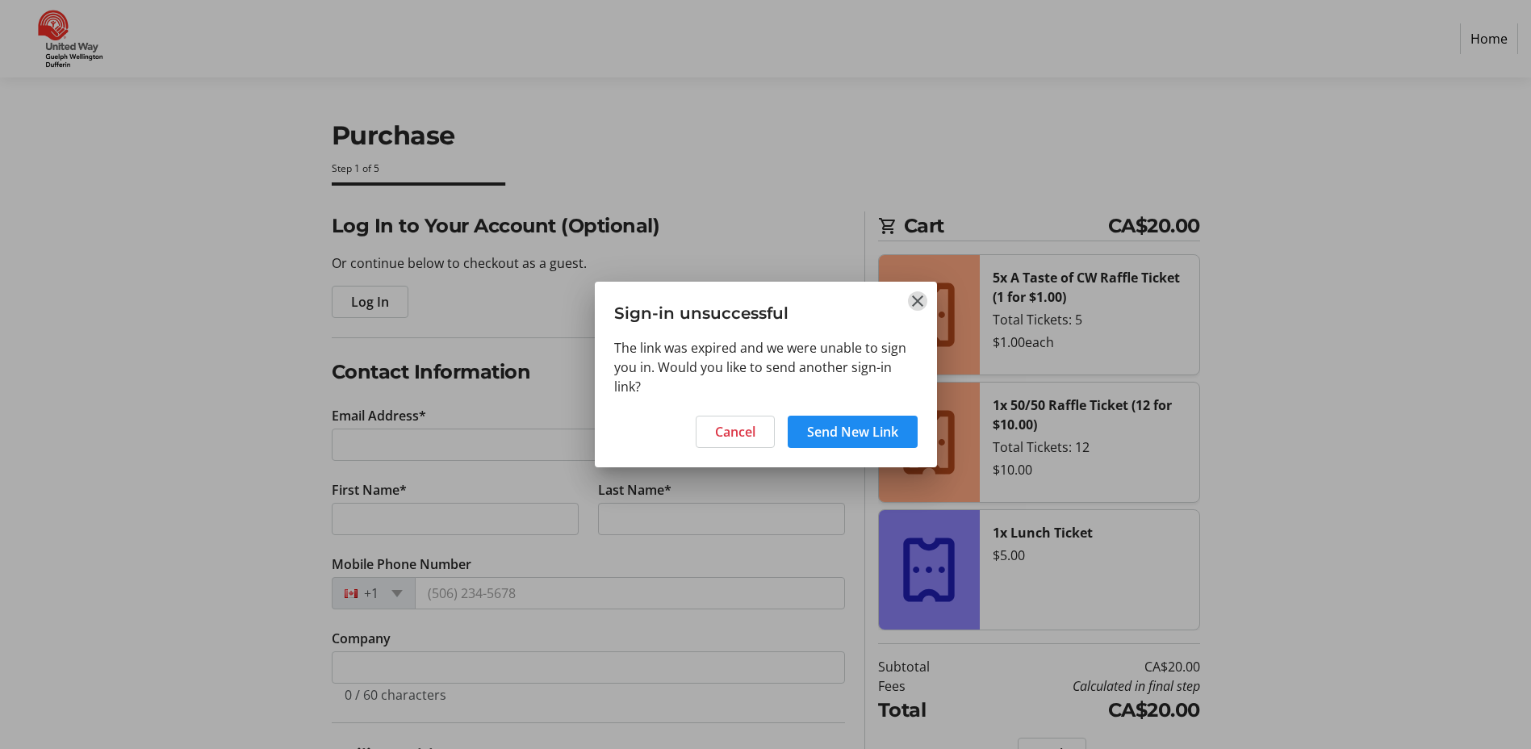
click at [918, 297] on mat-icon "Close" at bounding box center [917, 300] width 19 height 19
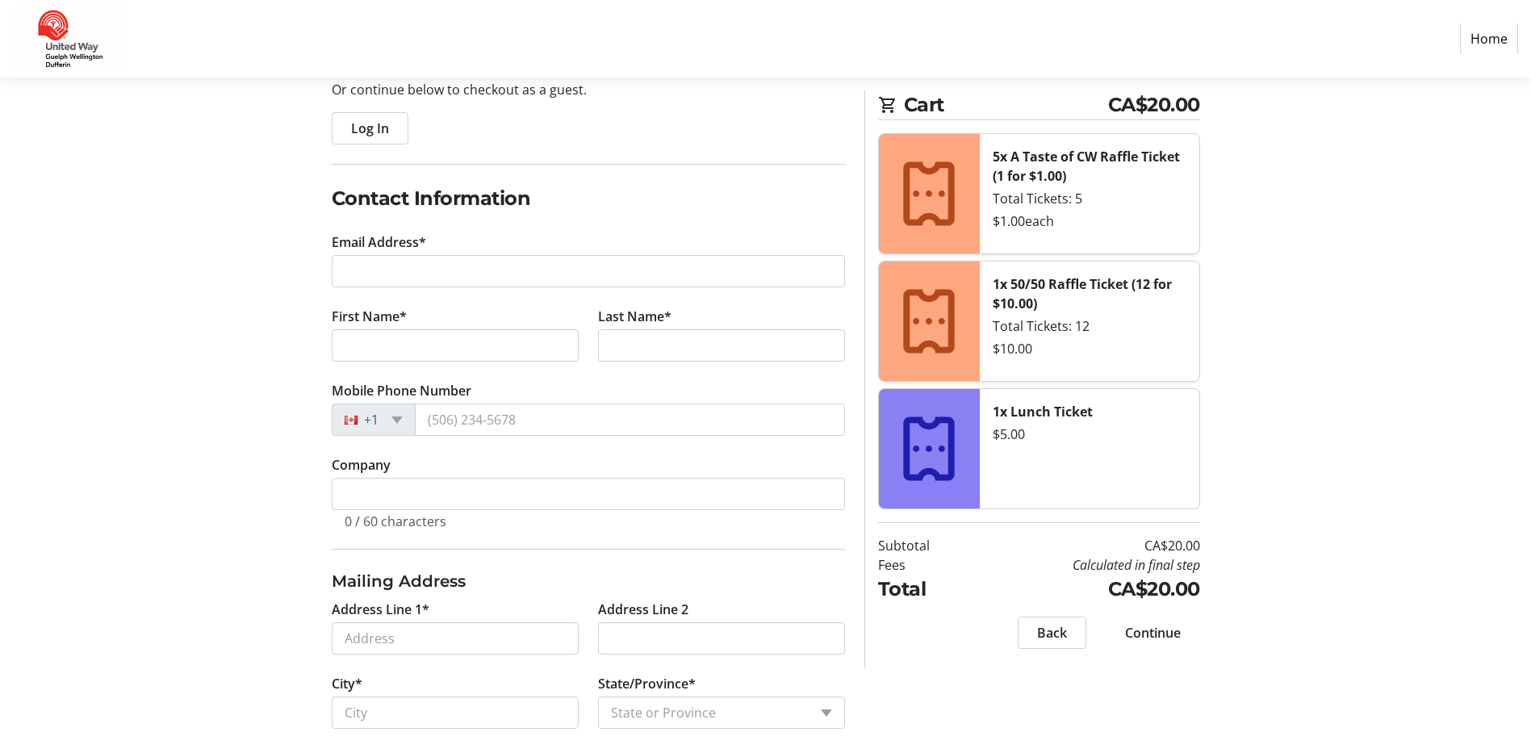
scroll to position [161, 0]
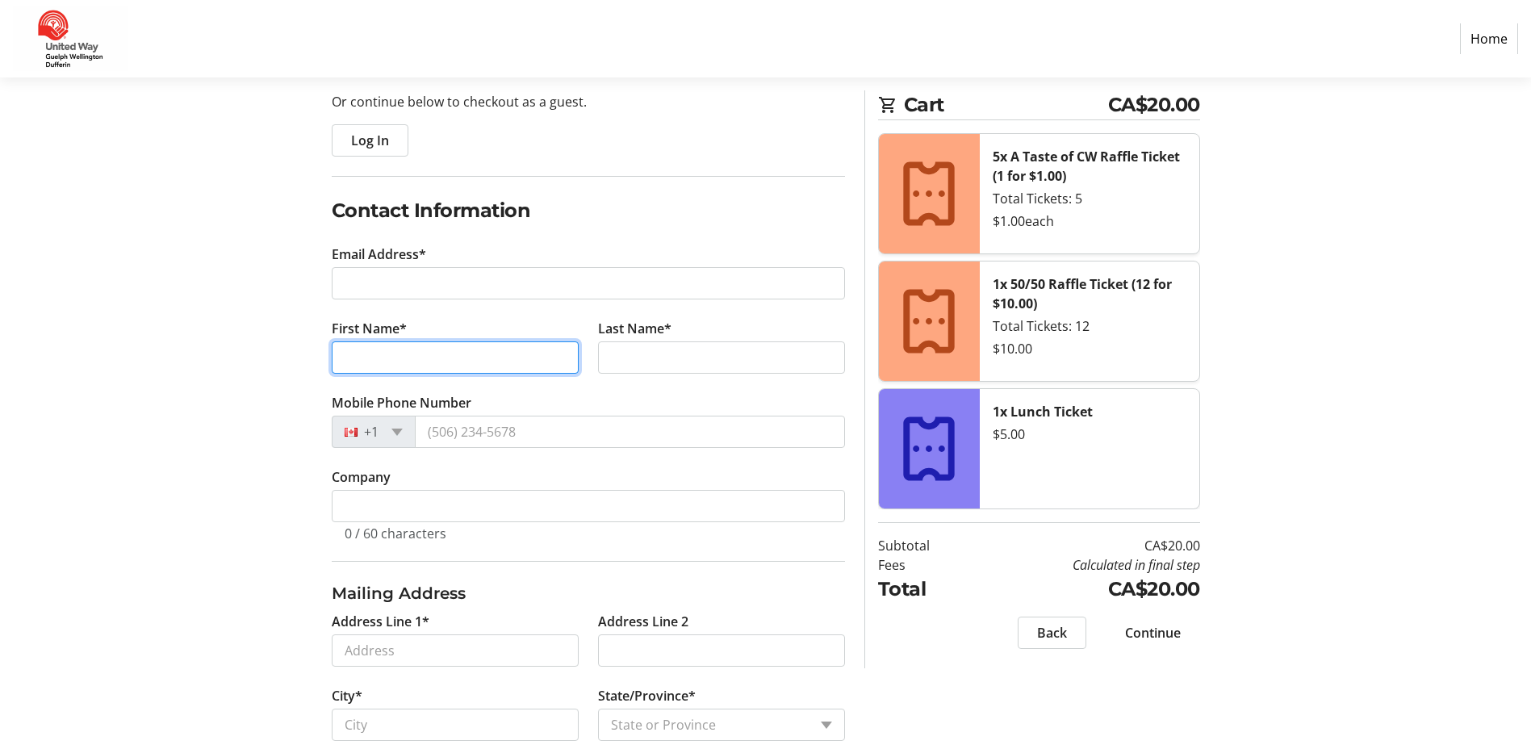
click at [370, 358] on input "First Name*" at bounding box center [455, 357] width 247 height 32
type input "[PERSON_NAME]"
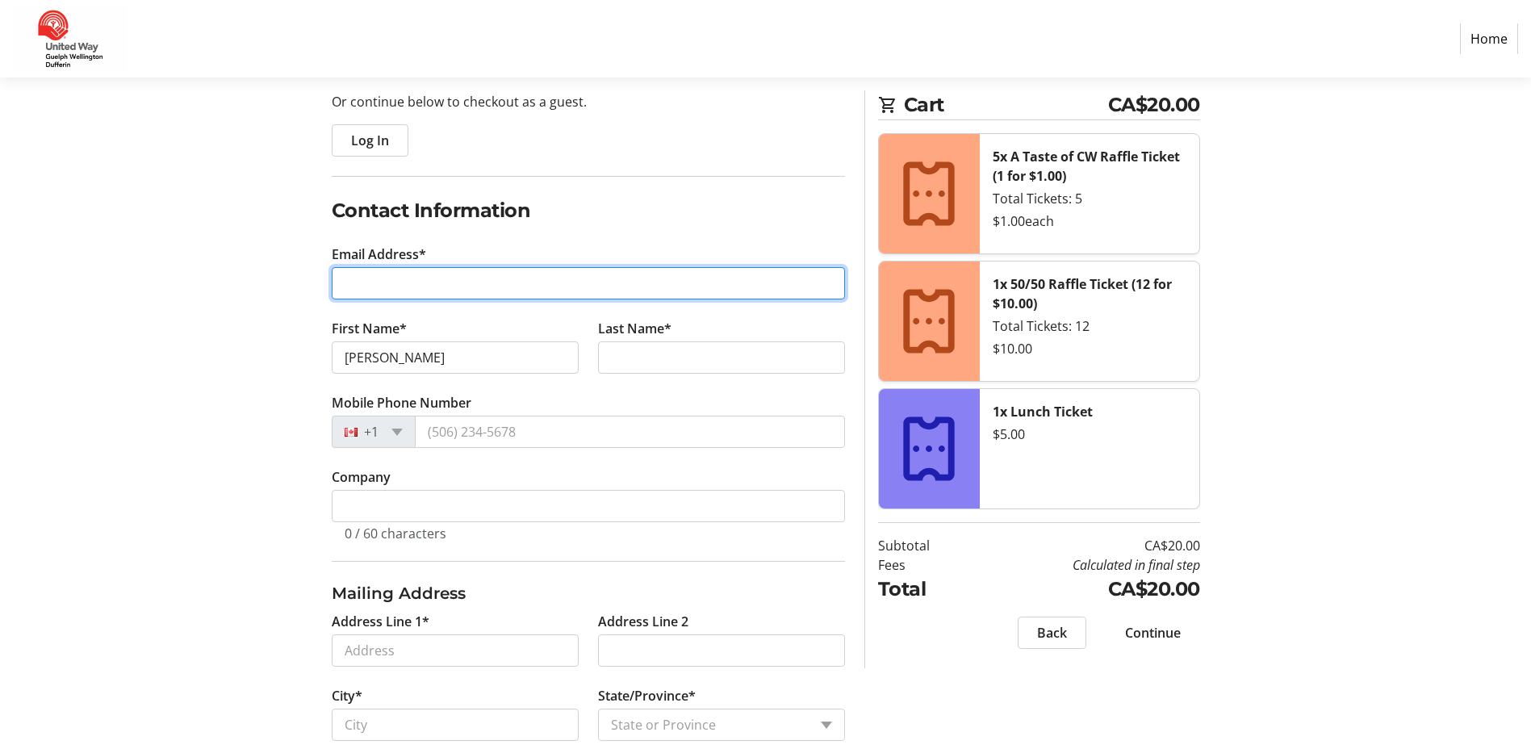
type input "[EMAIL_ADDRESS][DOMAIN_NAME]"
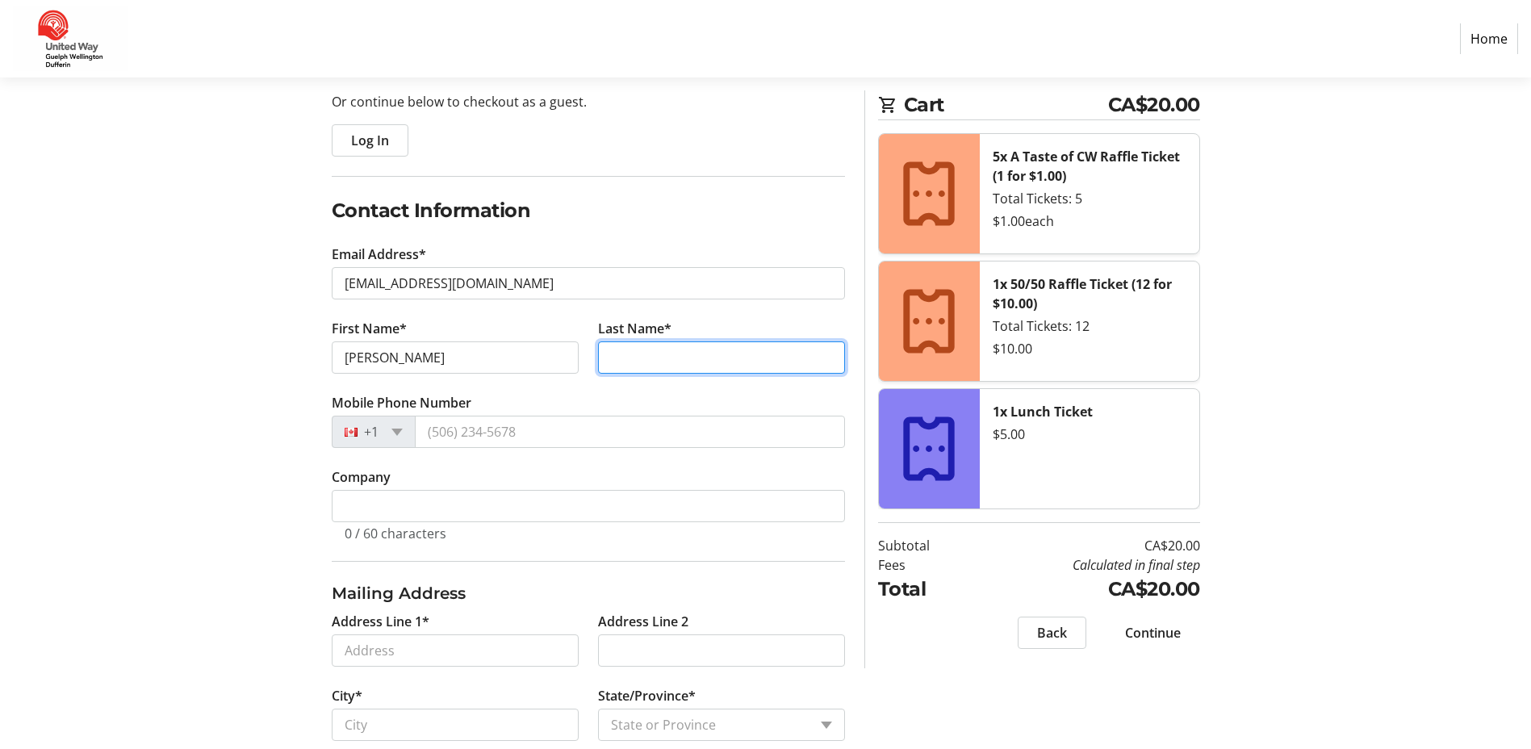
type input "Timmins"
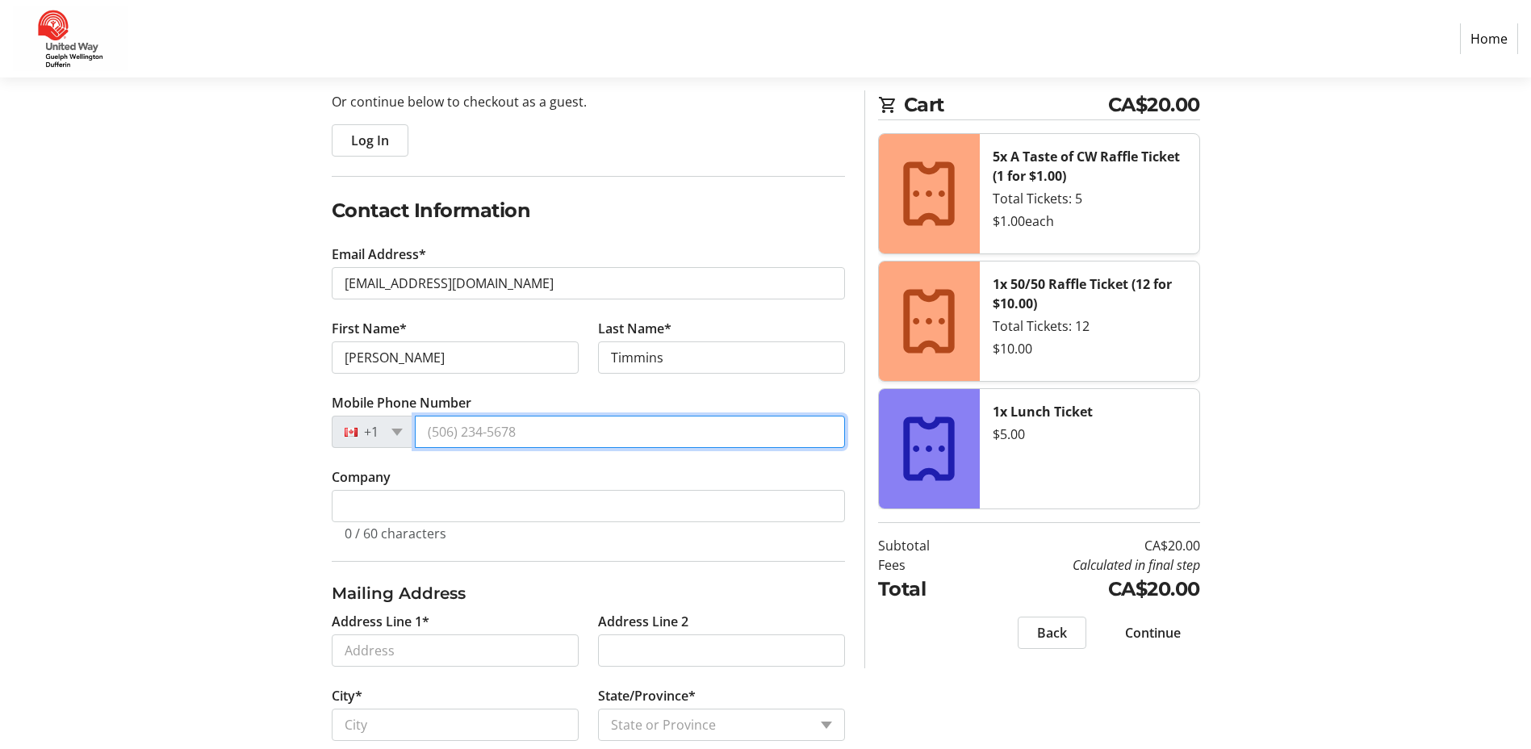
type input "[PHONE_NUMBER]"
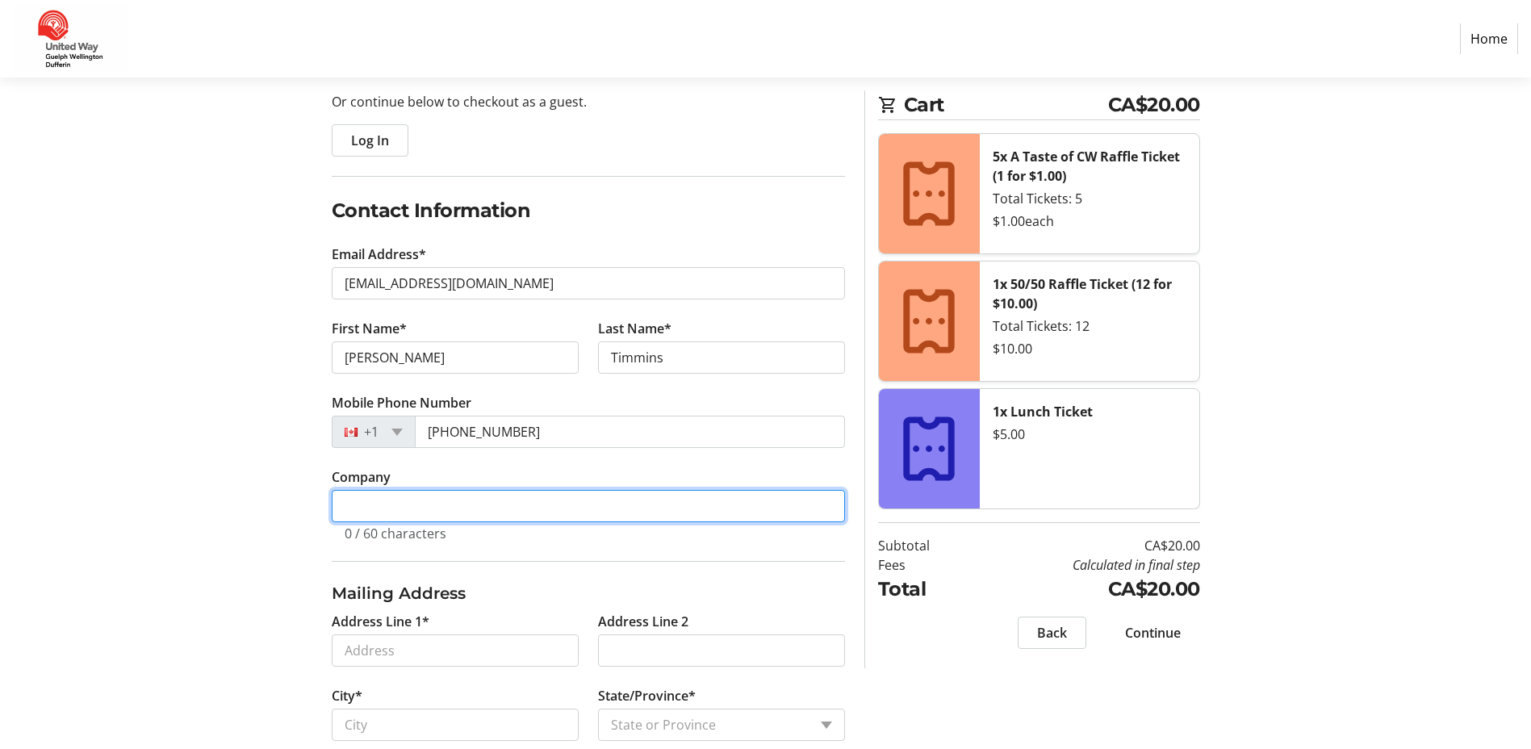
type input "Wellington Terrace Long Term Care Home"
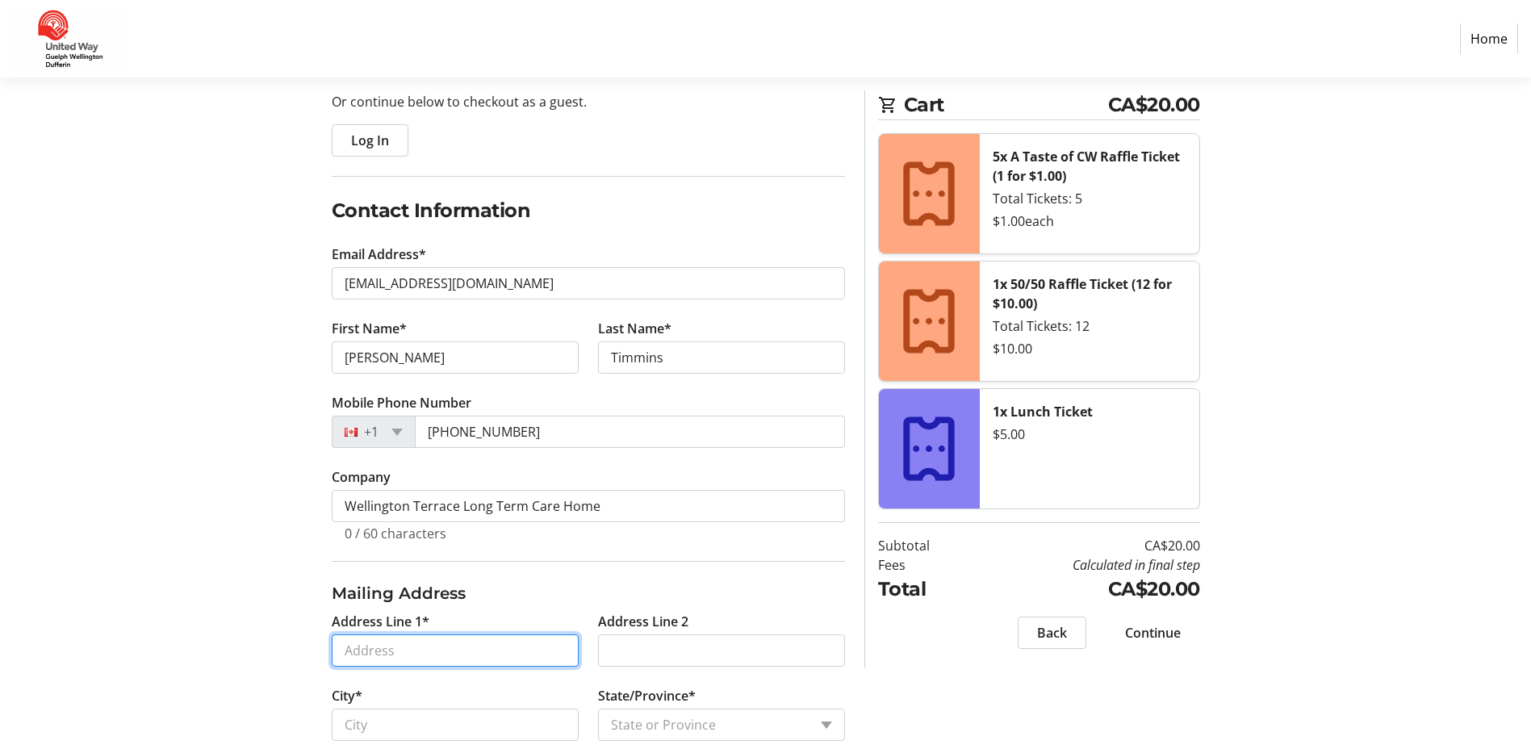
type input "[STREET_ADDRESS][PERSON_NAME]"
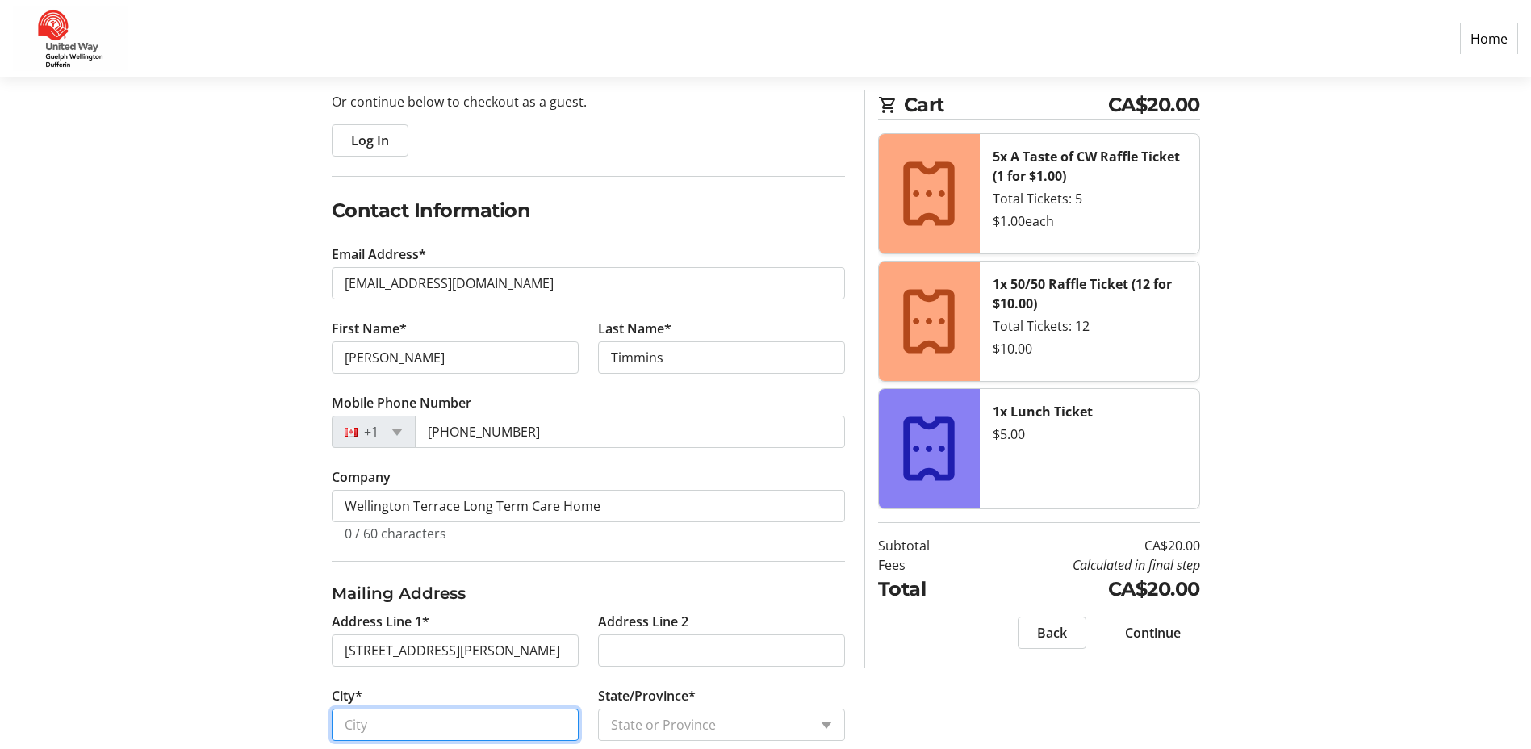
type input "Fergus"
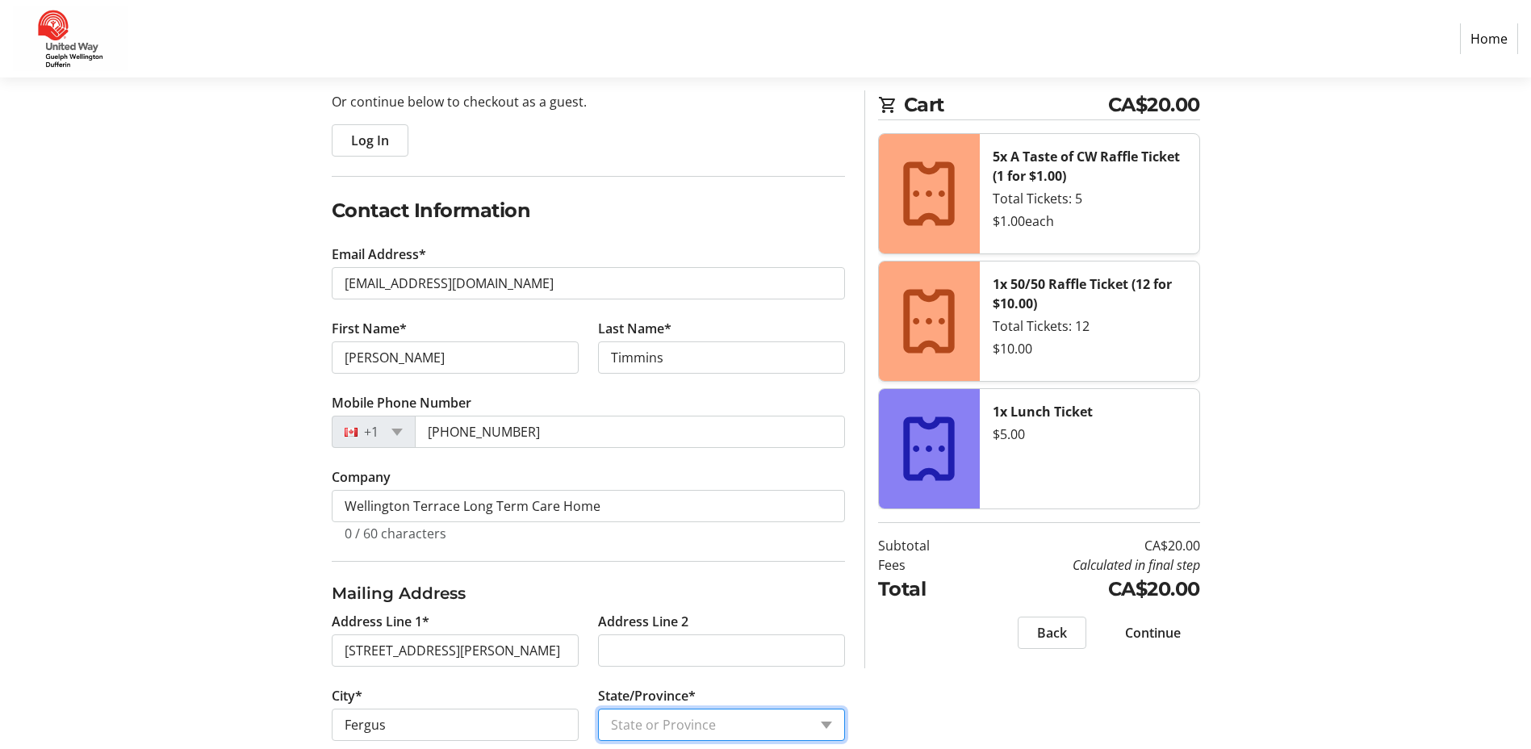
select select "ON"
type input "M1M0A1"
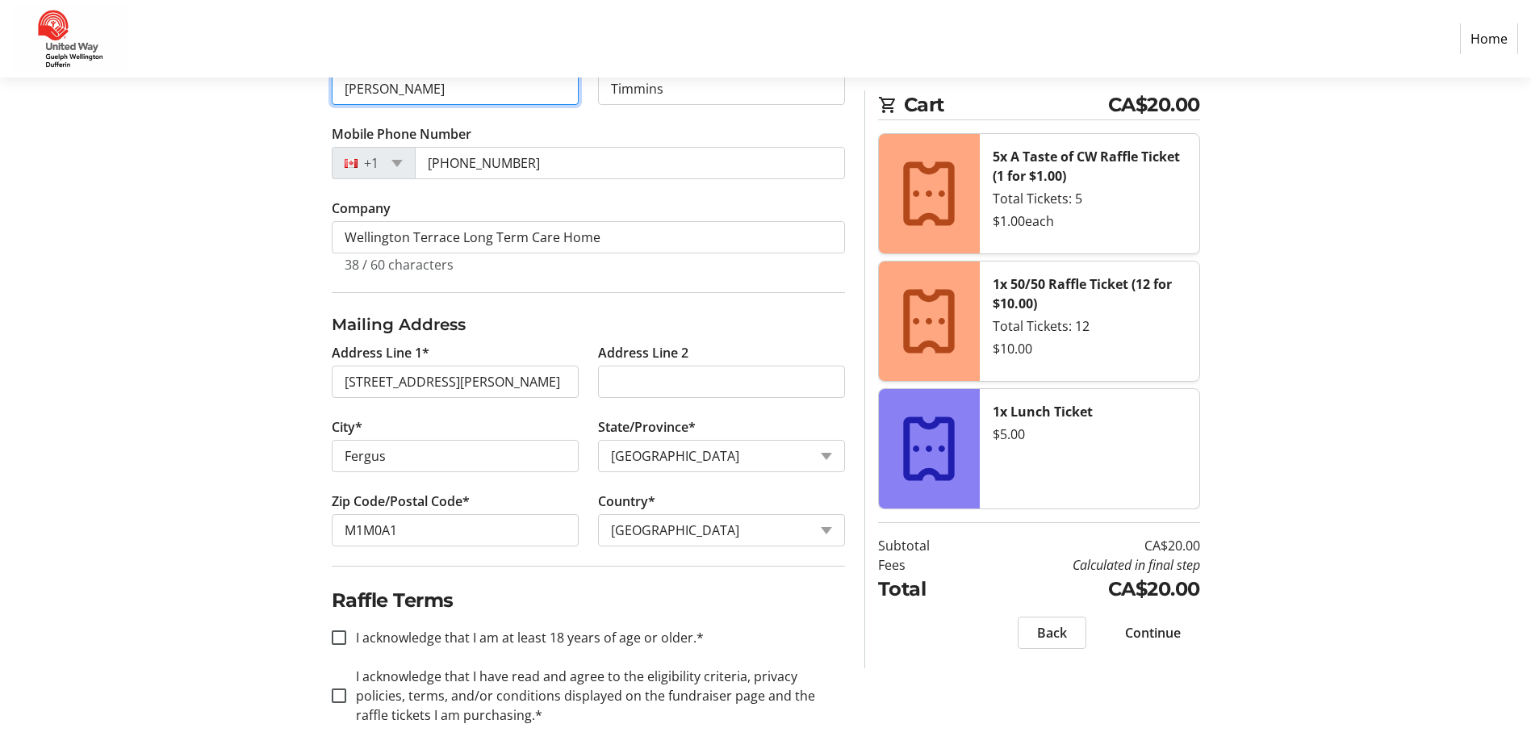
scroll to position [445, 0]
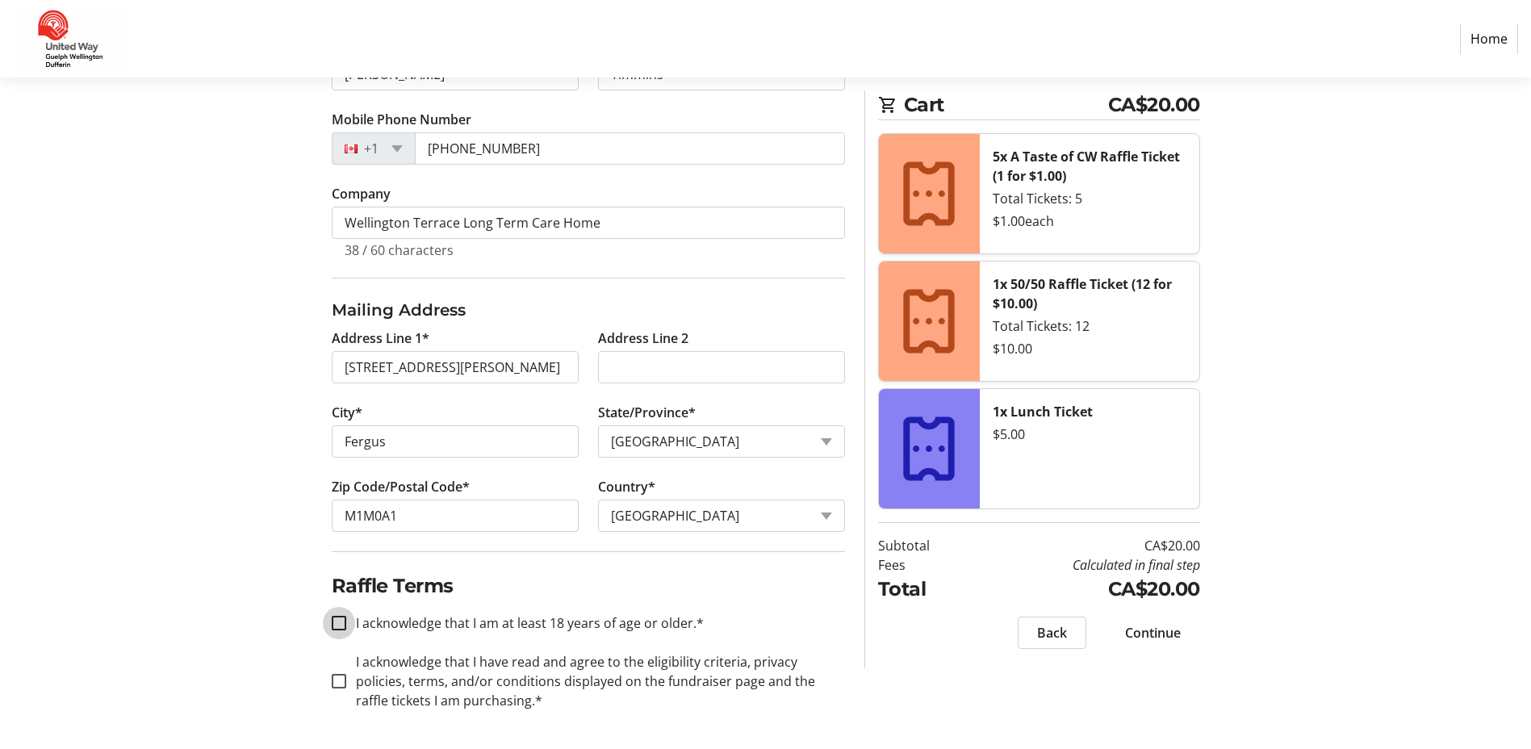
click at [340, 620] on input "I acknowledge that I am at least 18 years of age or older.*" at bounding box center [339, 623] width 15 height 15
checkbox input "true"
click at [341, 686] on input "I acknowledge that I have read and agree to the eligibility criteria, privacy p…" at bounding box center [339, 681] width 15 height 15
checkbox input "true"
click at [1156, 630] on span "Continue" at bounding box center [1153, 632] width 56 height 19
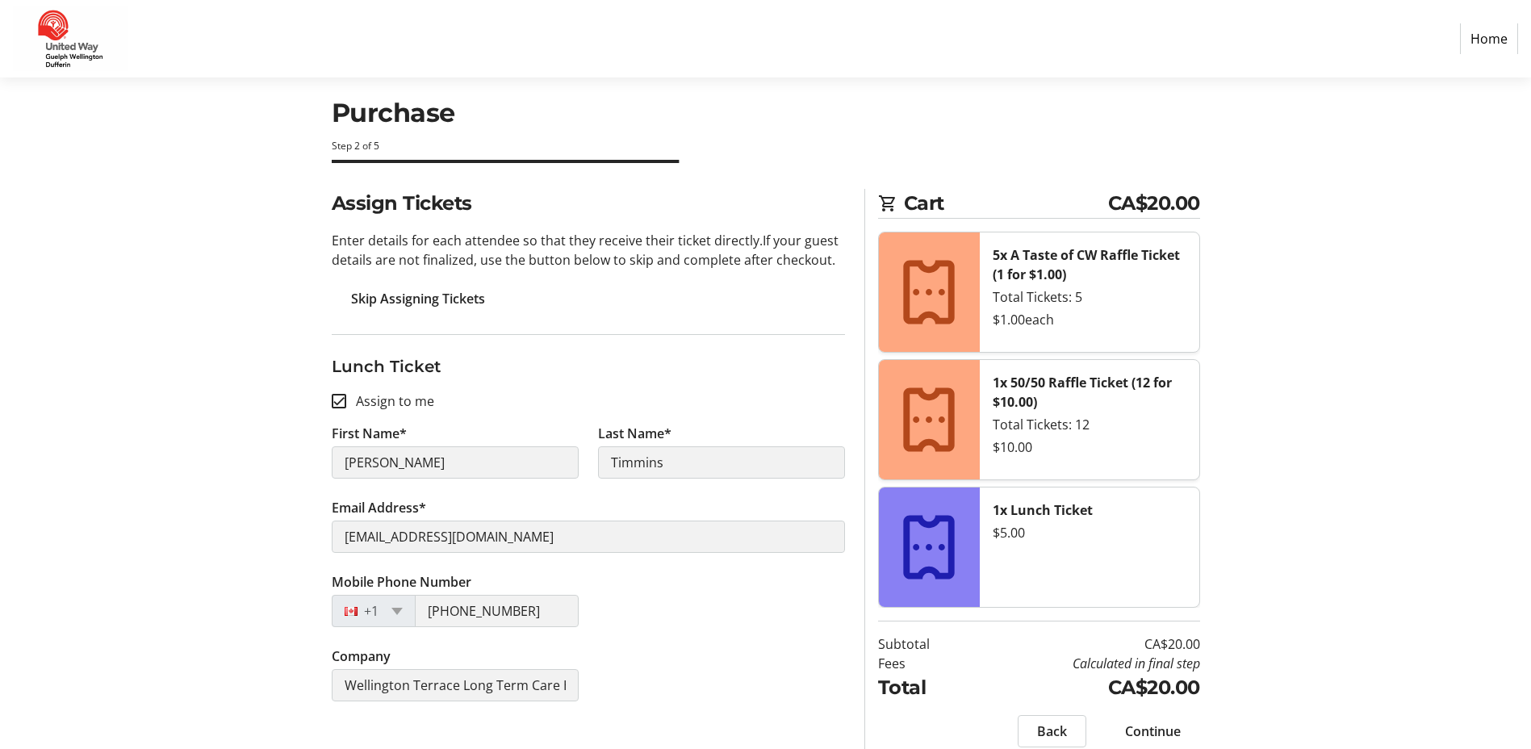
scroll to position [40, 0]
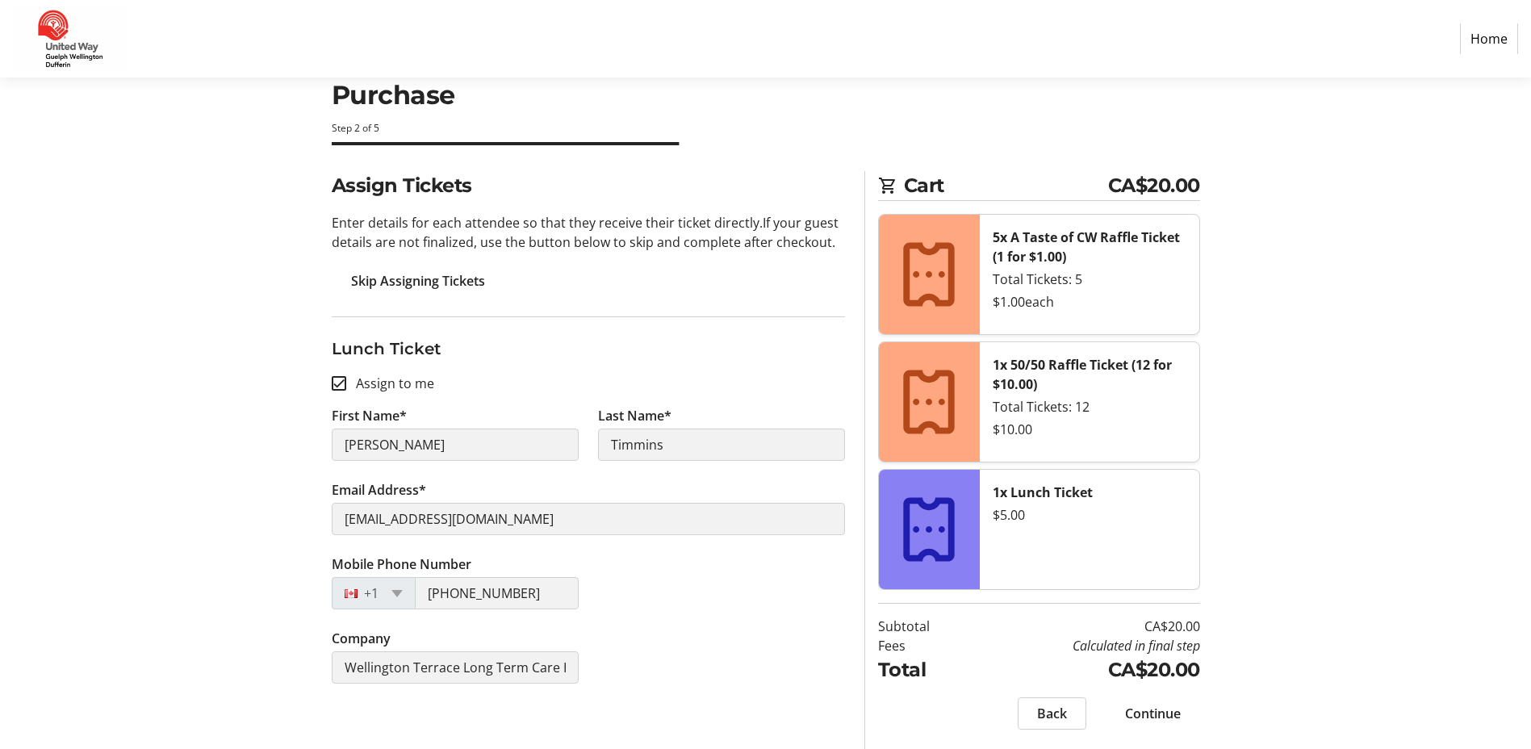
click at [437, 278] on span "Skip Assigning Tickets" at bounding box center [418, 280] width 134 height 19
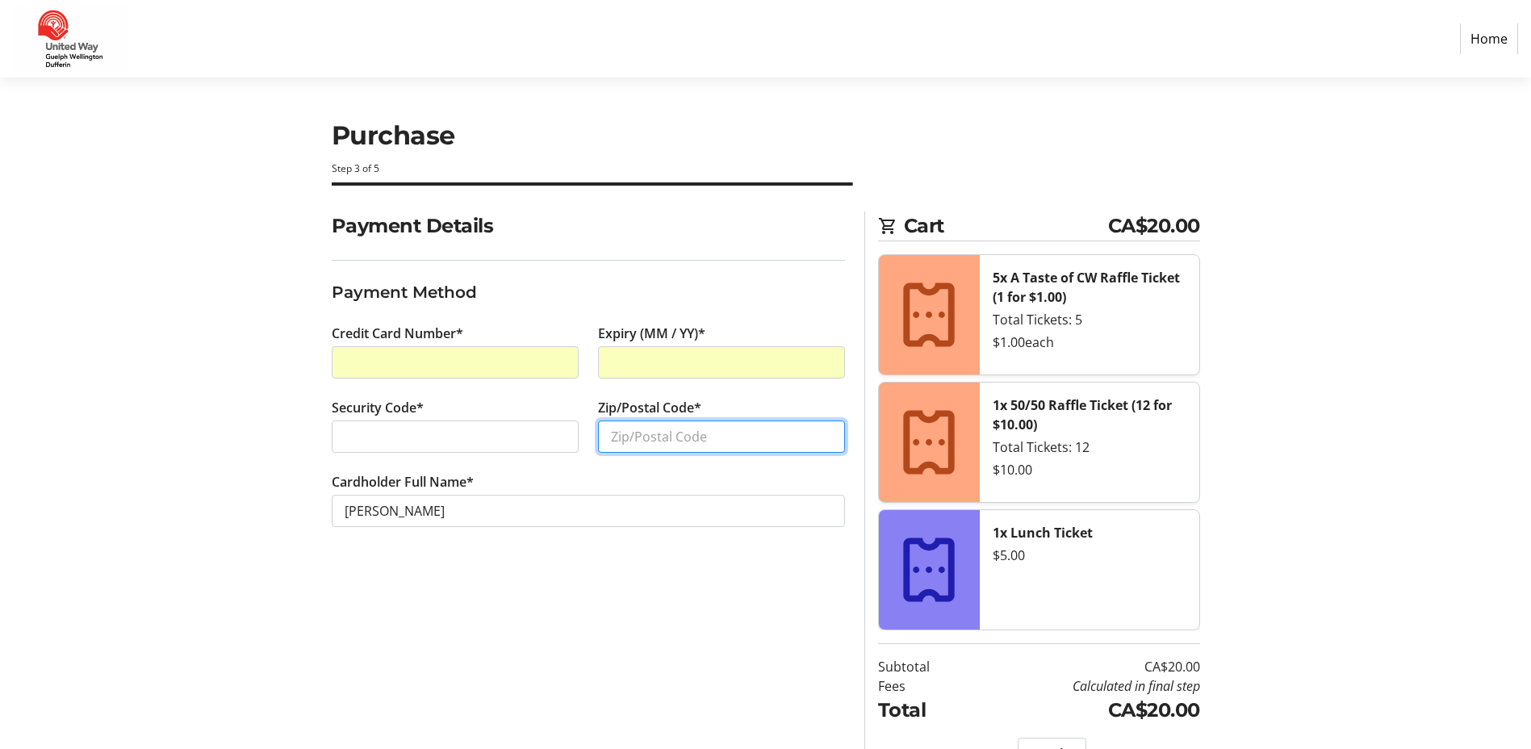
click at [624, 437] on input "Zip/Postal Code*" at bounding box center [721, 436] width 247 height 32
click at [686, 429] on input "Zip/Postal Code*" at bounding box center [721, 436] width 247 height 32
type input "N1M2Y8"
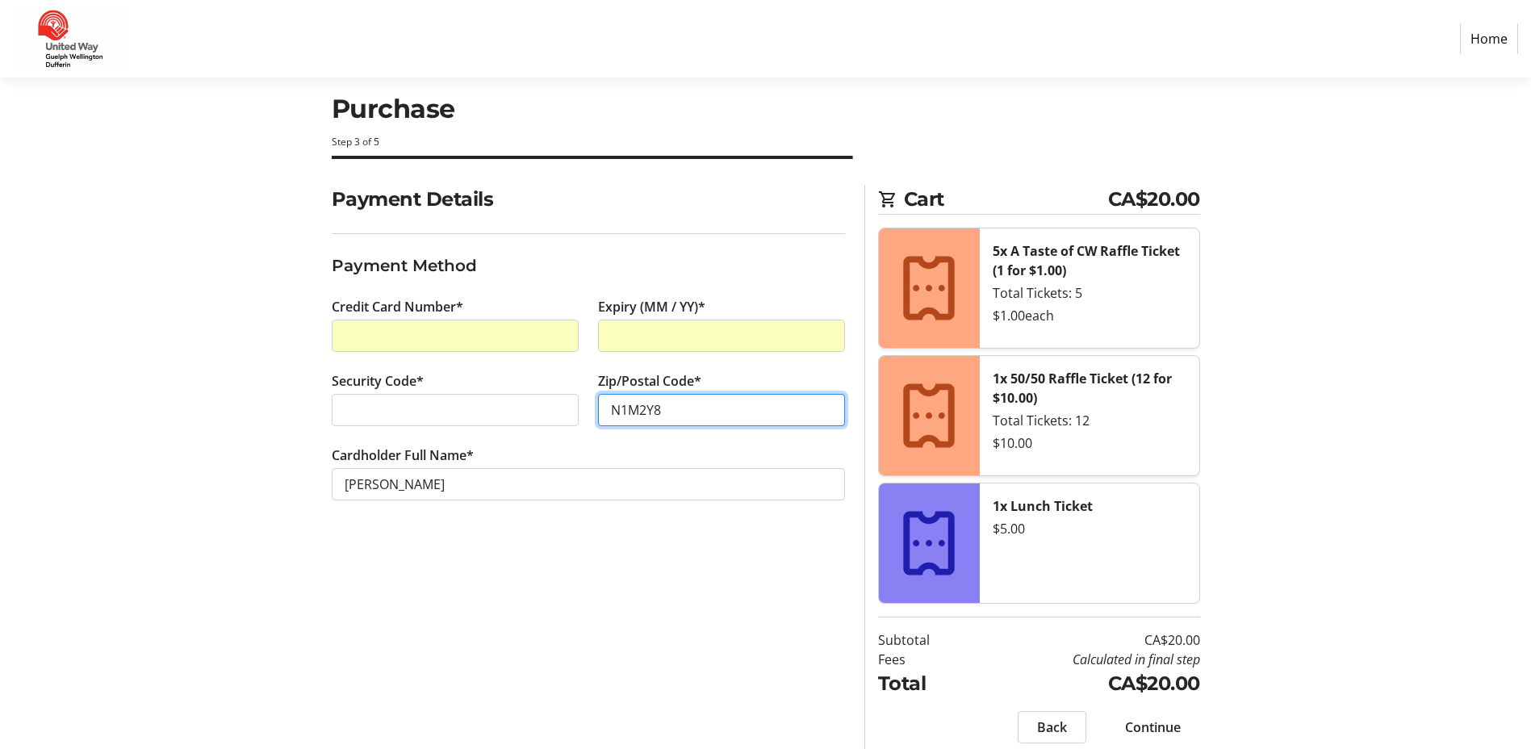
scroll to position [40, 0]
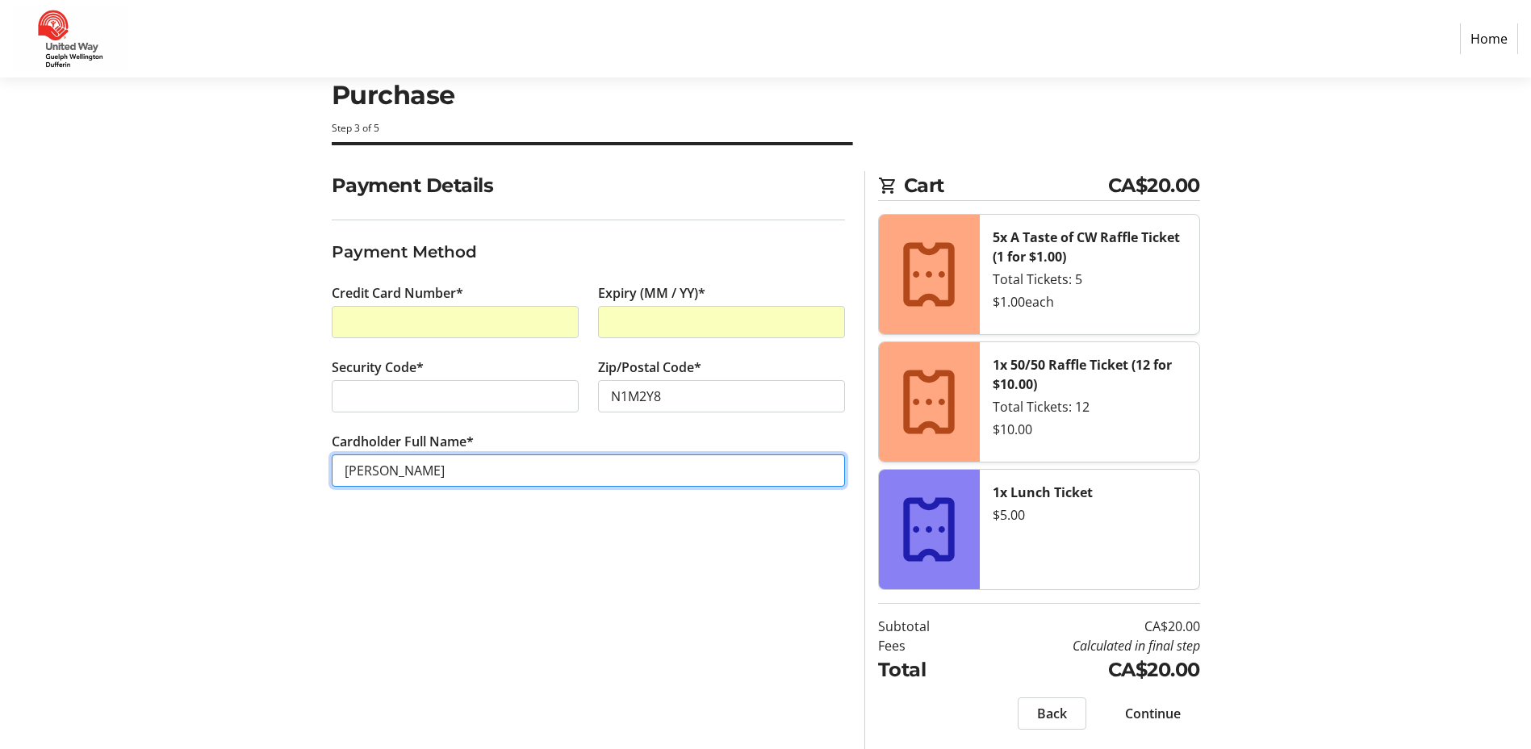
click at [391, 470] on input "[PERSON_NAME]" at bounding box center [588, 470] width 513 height 32
type input "[PERSON_NAME] MA [PERSON_NAME]"
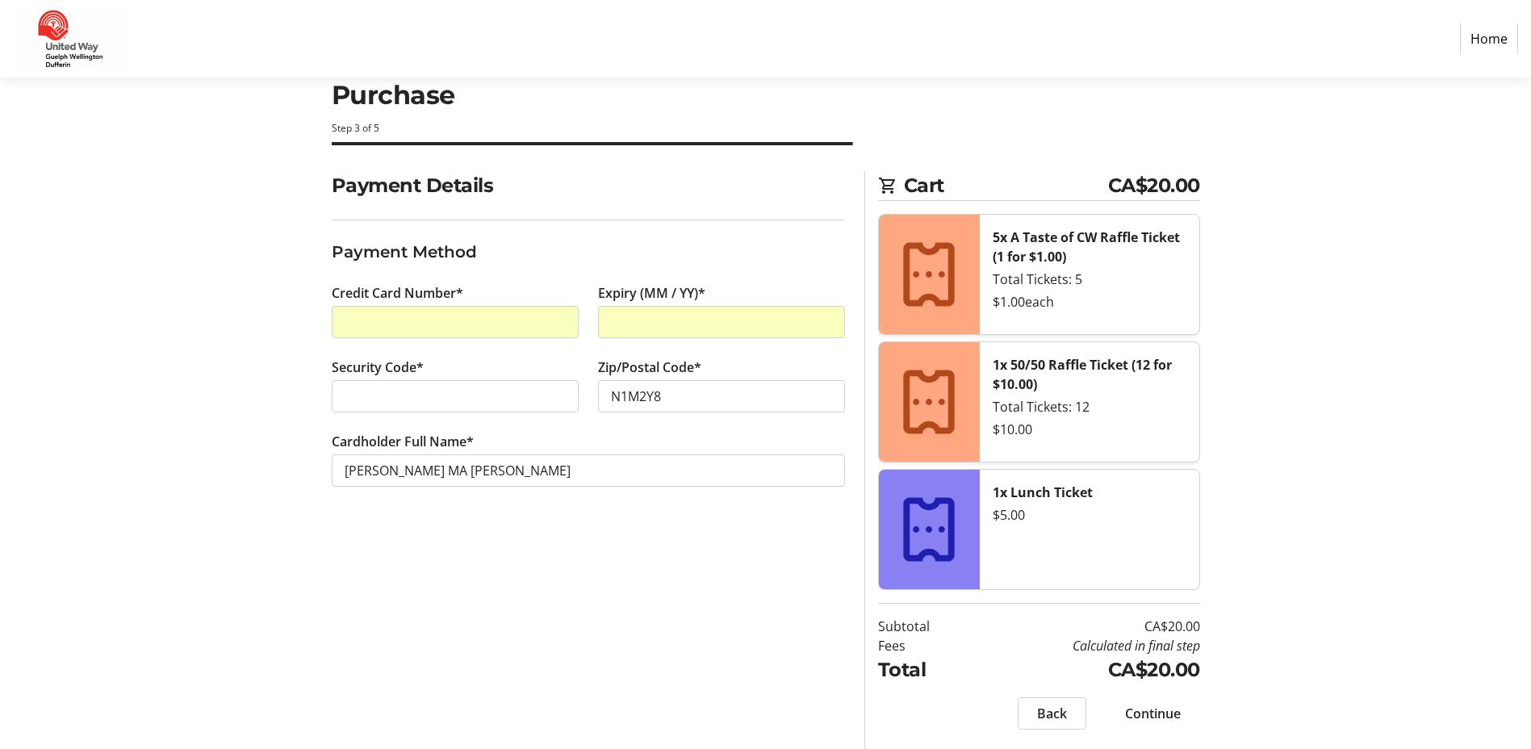
click at [1155, 717] on span "Continue" at bounding box center [1153, 713] width 56 height 19
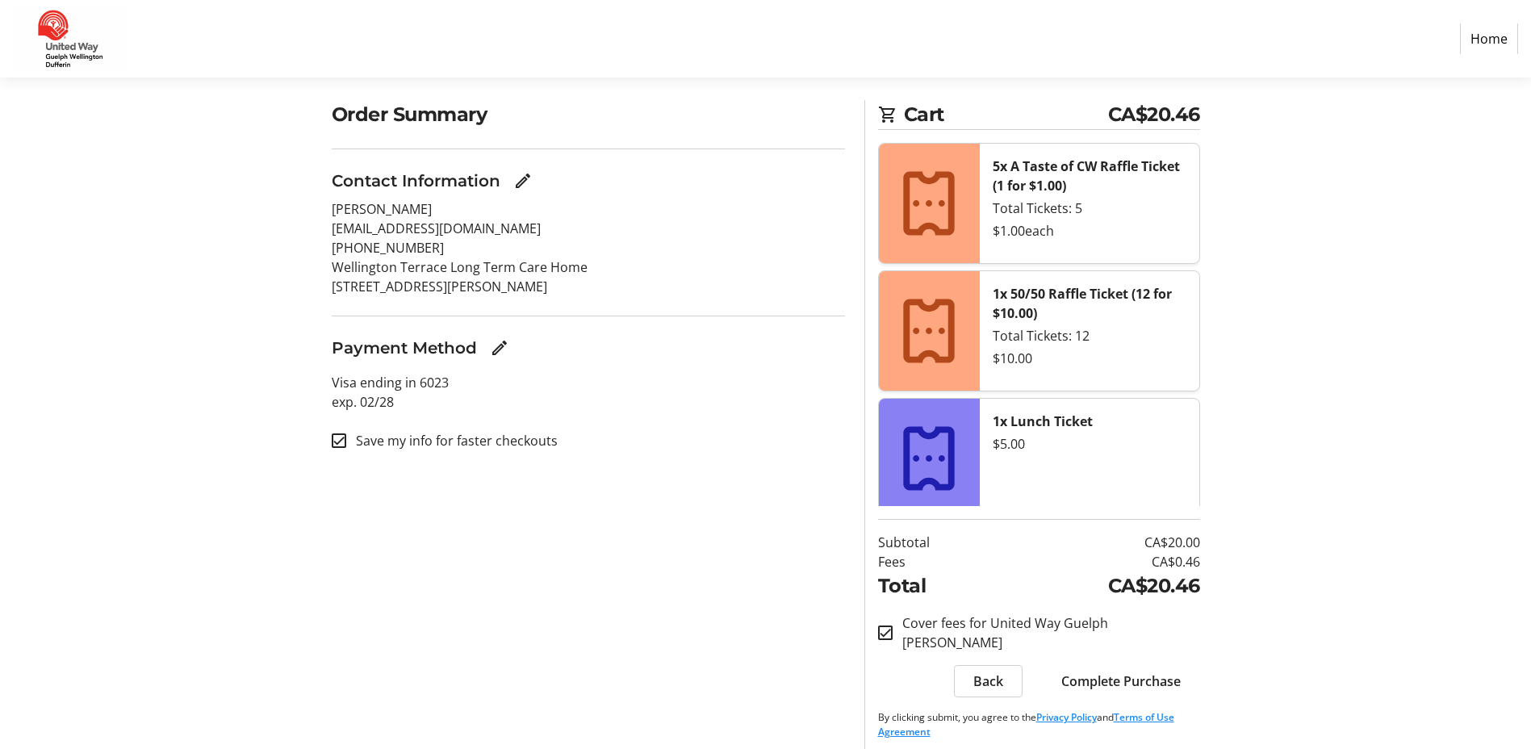
scroll to position [121, 0]
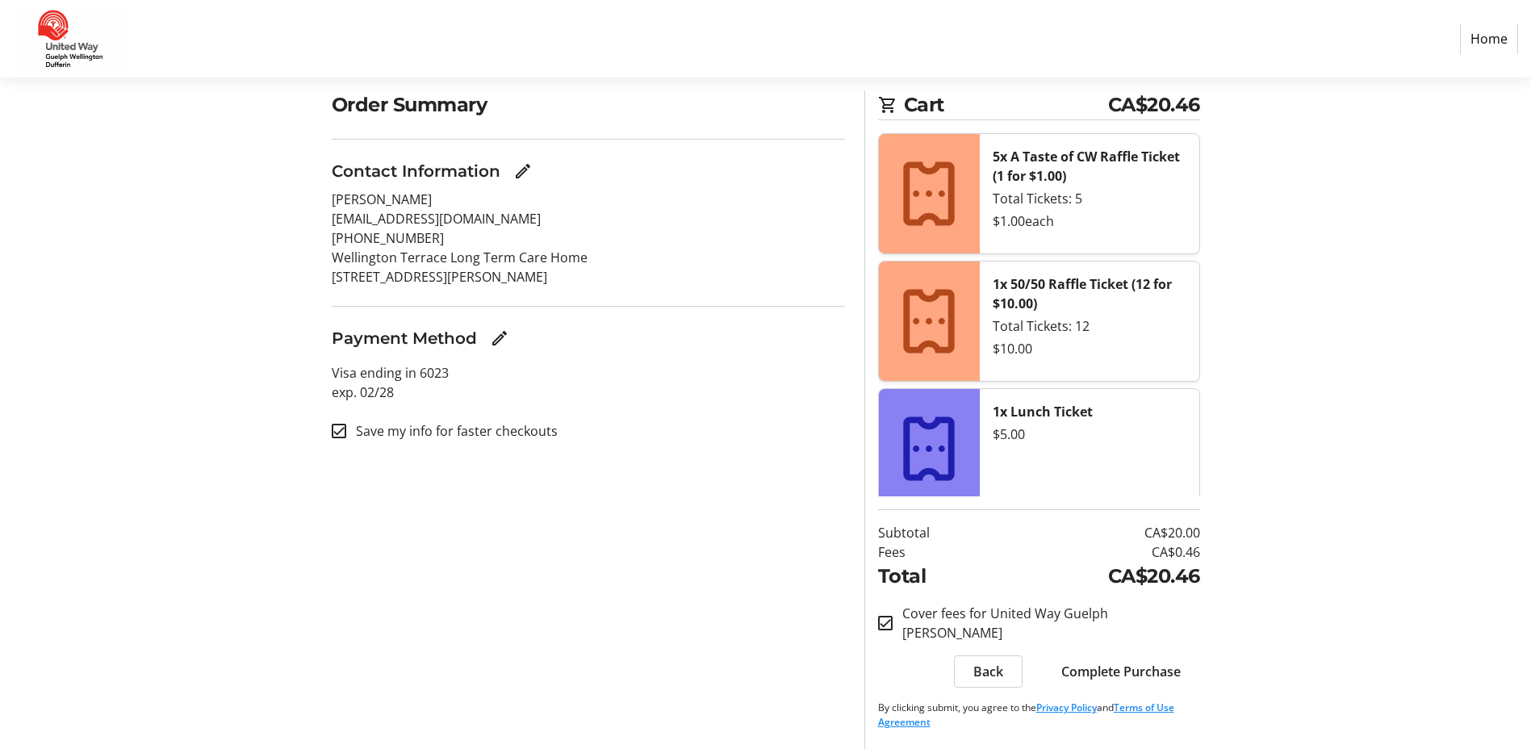
click at [1101, 674] on span "Complete Purchase" at bounding box center [1120, 671] width 119 height 19
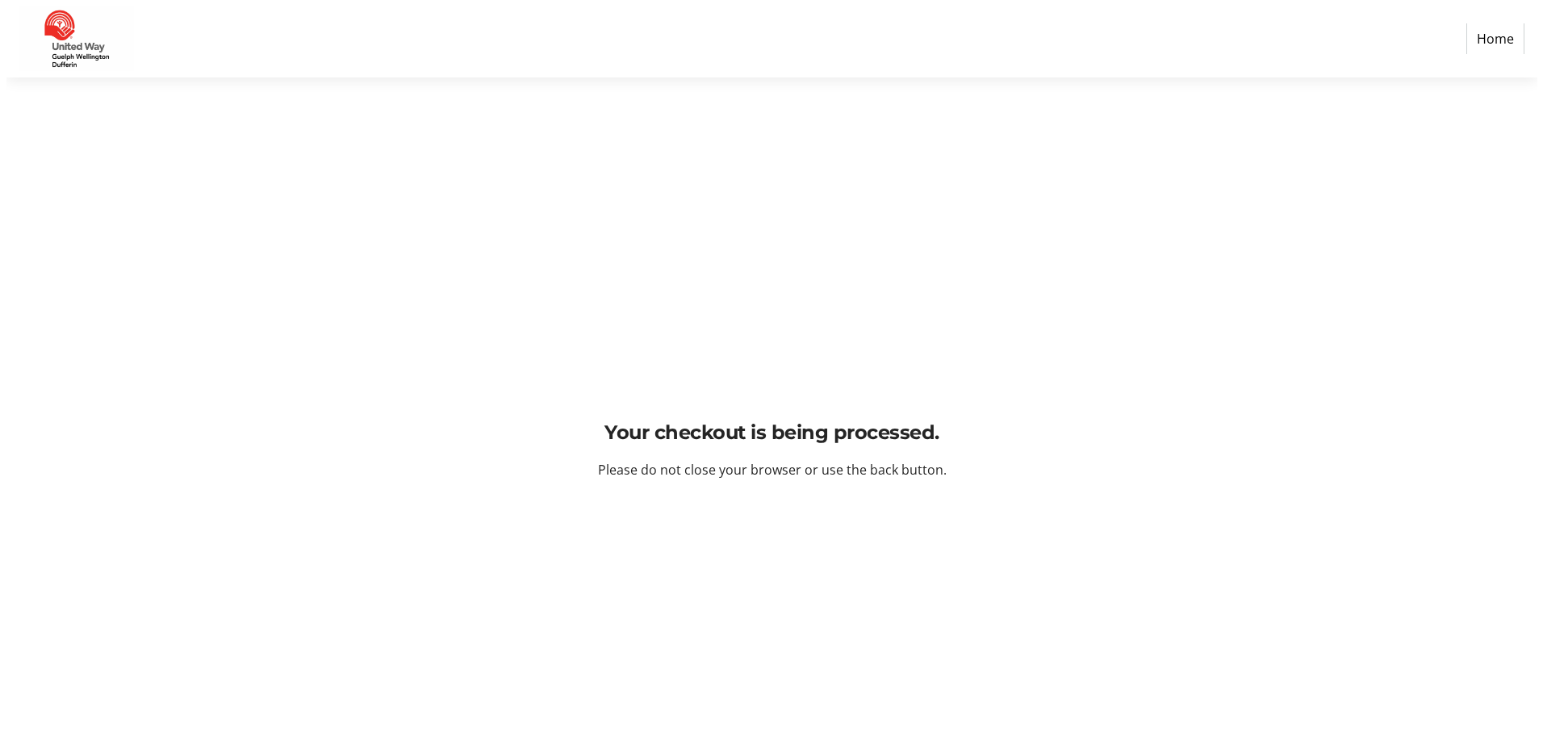
scroll to position [0, 0]
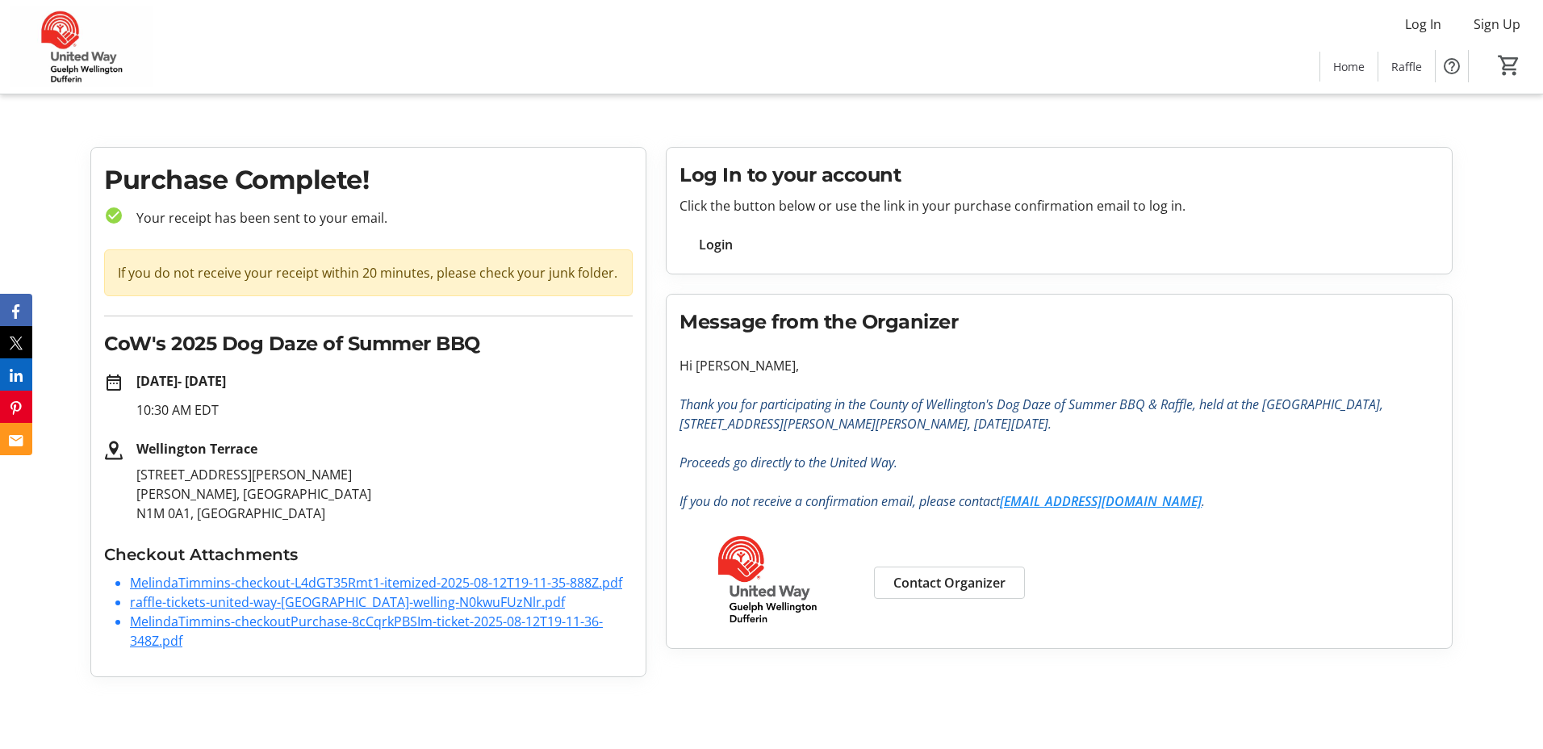
click at [299, 583] on link "MelindaTimmins-checkout-L4dGT35Rmt1-itemized-2025-08-12T19-11-35-888Z.pdf" at bounding box center [376, 583] width 492 height 18
click at [253, 621] on link "MelindaTimmins-checkoutPurchase-8cCqrkPBSIm-ticket-2025-08-12T19-11-36-348Z.pdf" at bounding box center [366, 630] width 473 height 37
click at [186, 604] on link "raffle-tickets-united-way-[GEOGRAPHIC_DATA]-welling-N0kwuFUzNlr.pdf" at bounding box center [347, 602] width 435 height 18
